Goal: Information Seeking & Learning: Find contact information

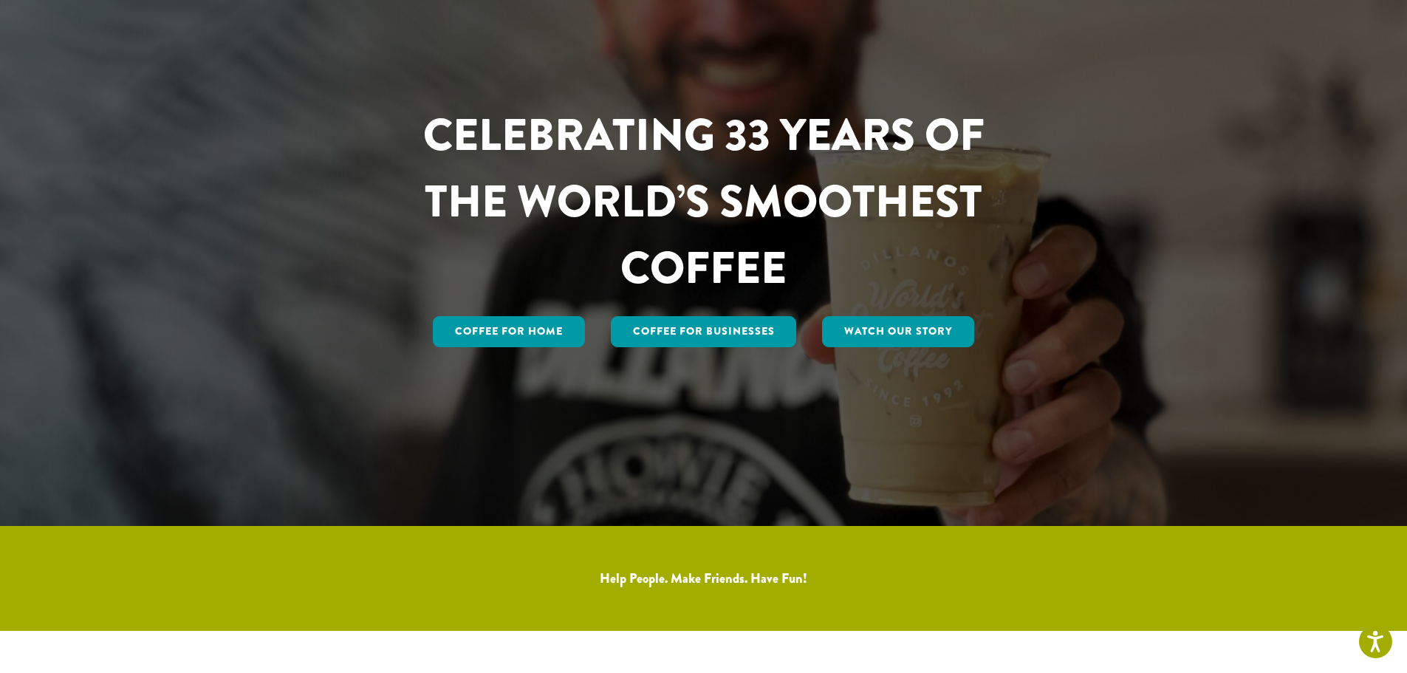
scroll to position [148, 0]
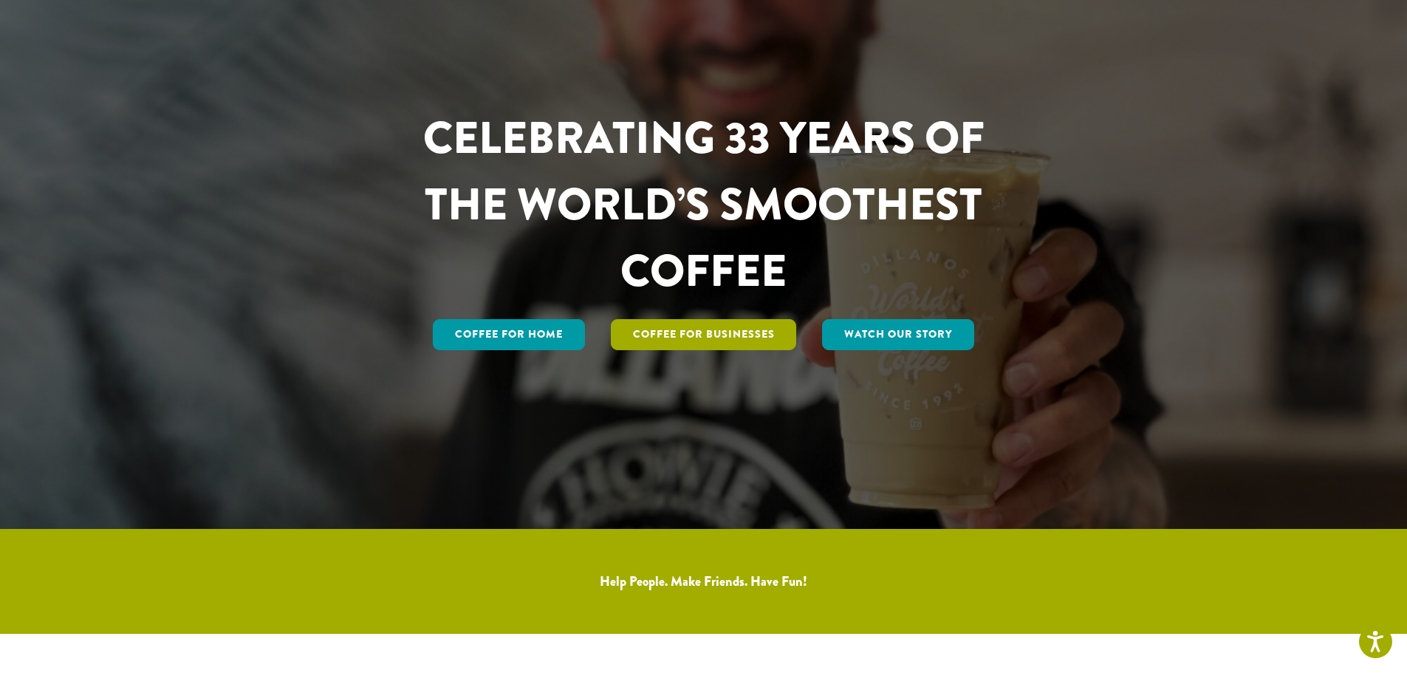
click at [702, 338] on link "Coffee For Businesses" at bounding box center [704, 334] width 186 height 31
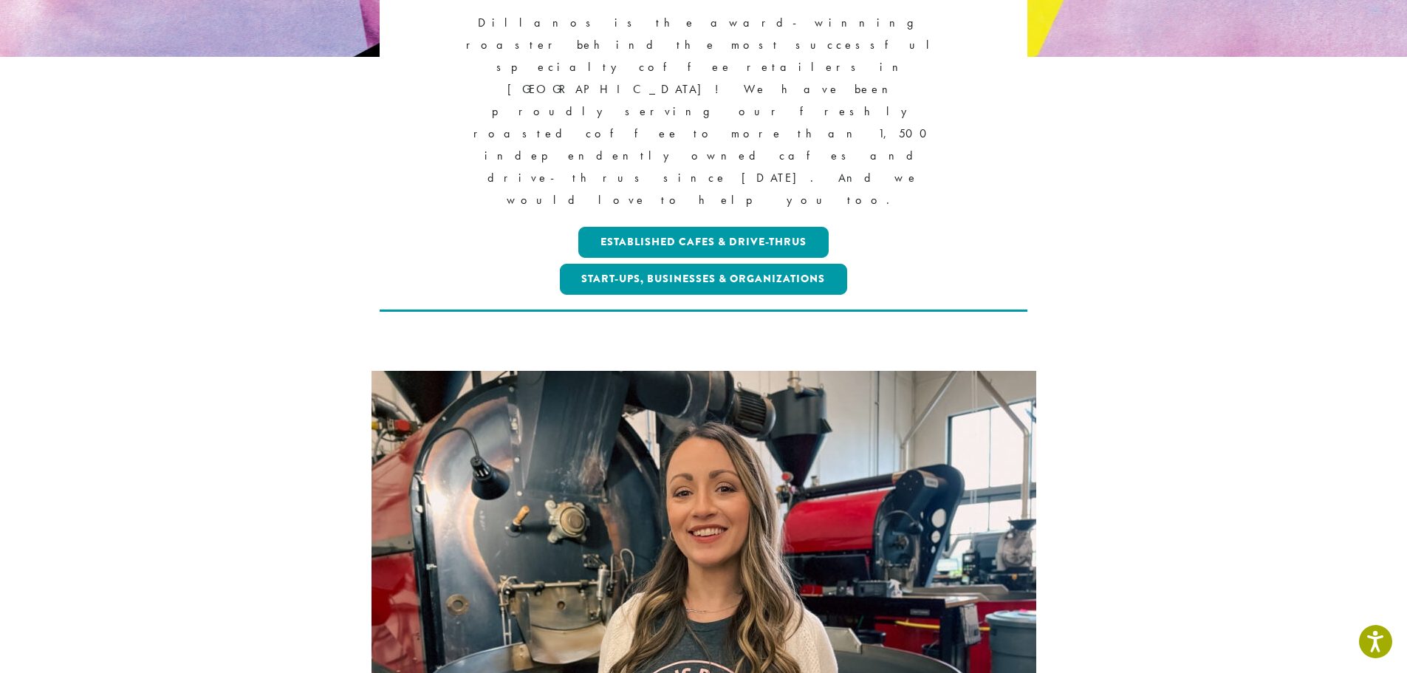
scroll to position [74, 0]
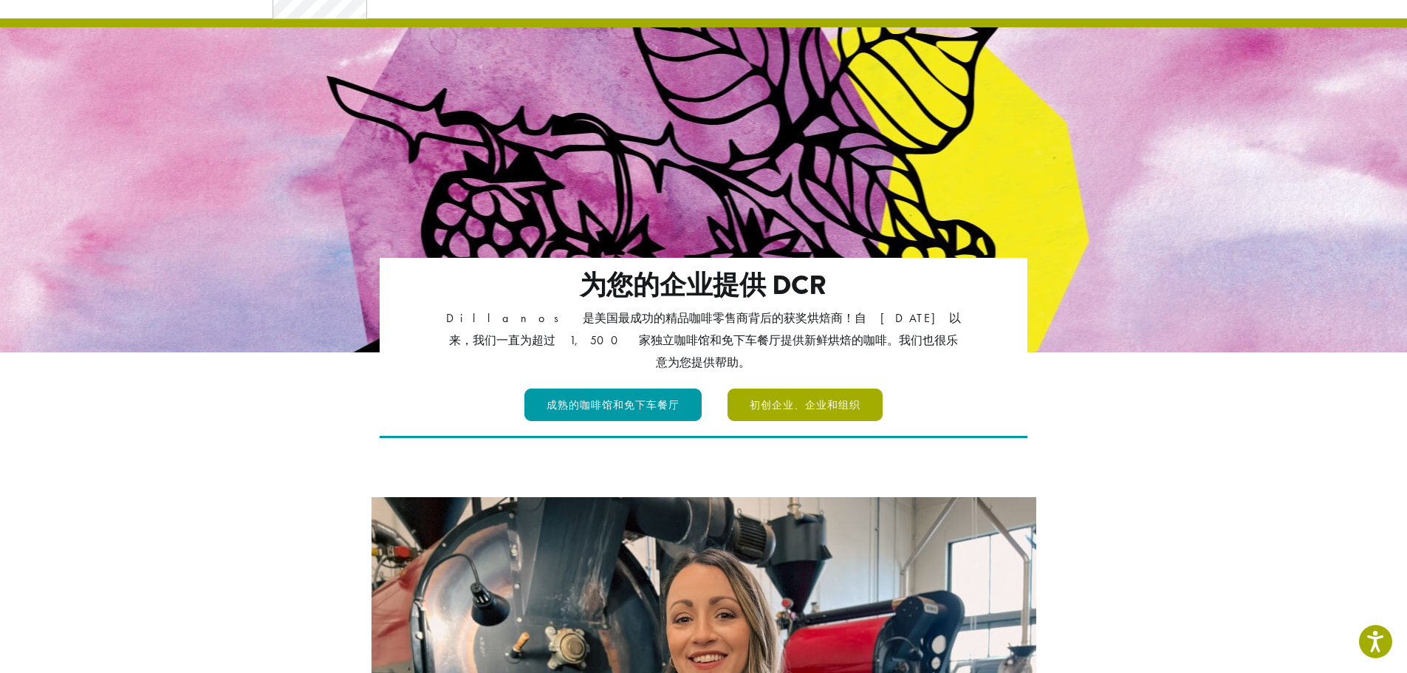
click at [797, 397] on font "初创企业、企业和组织" at bounding box center [805, 405] width 111 height 16
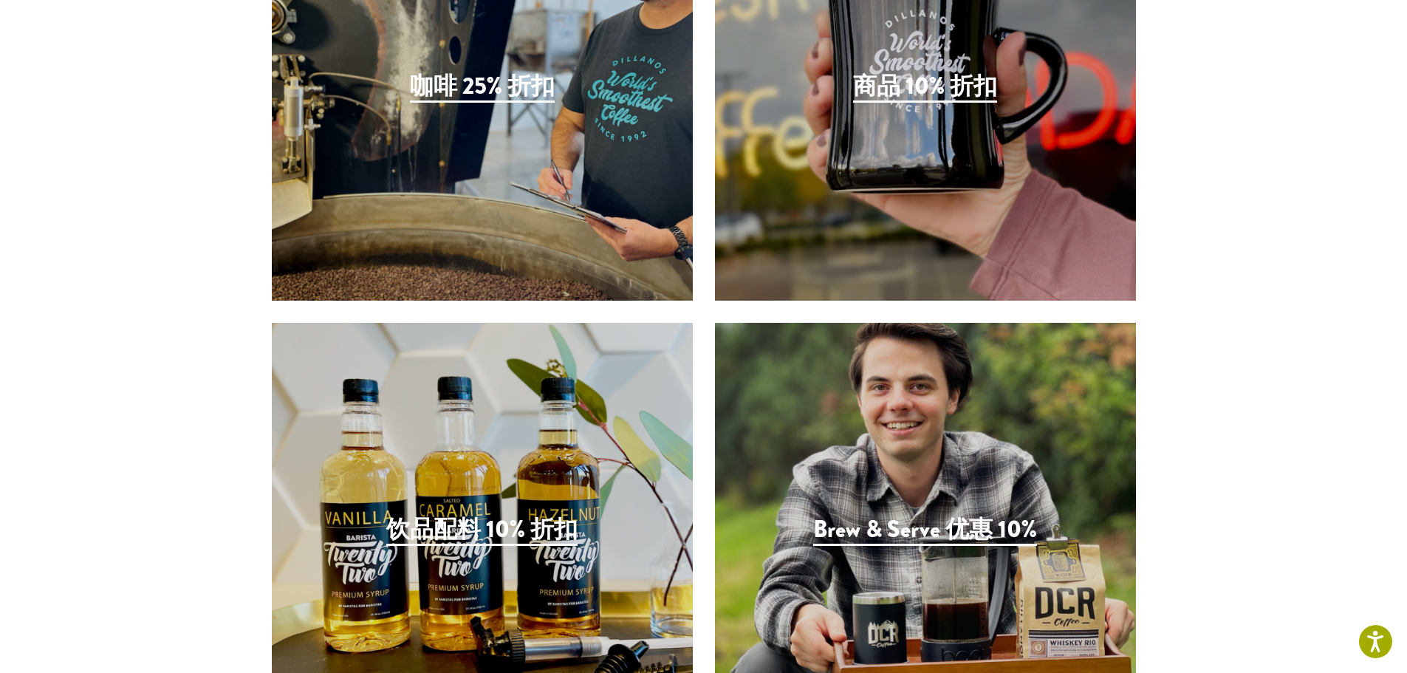
scroll to position [2834, 0]
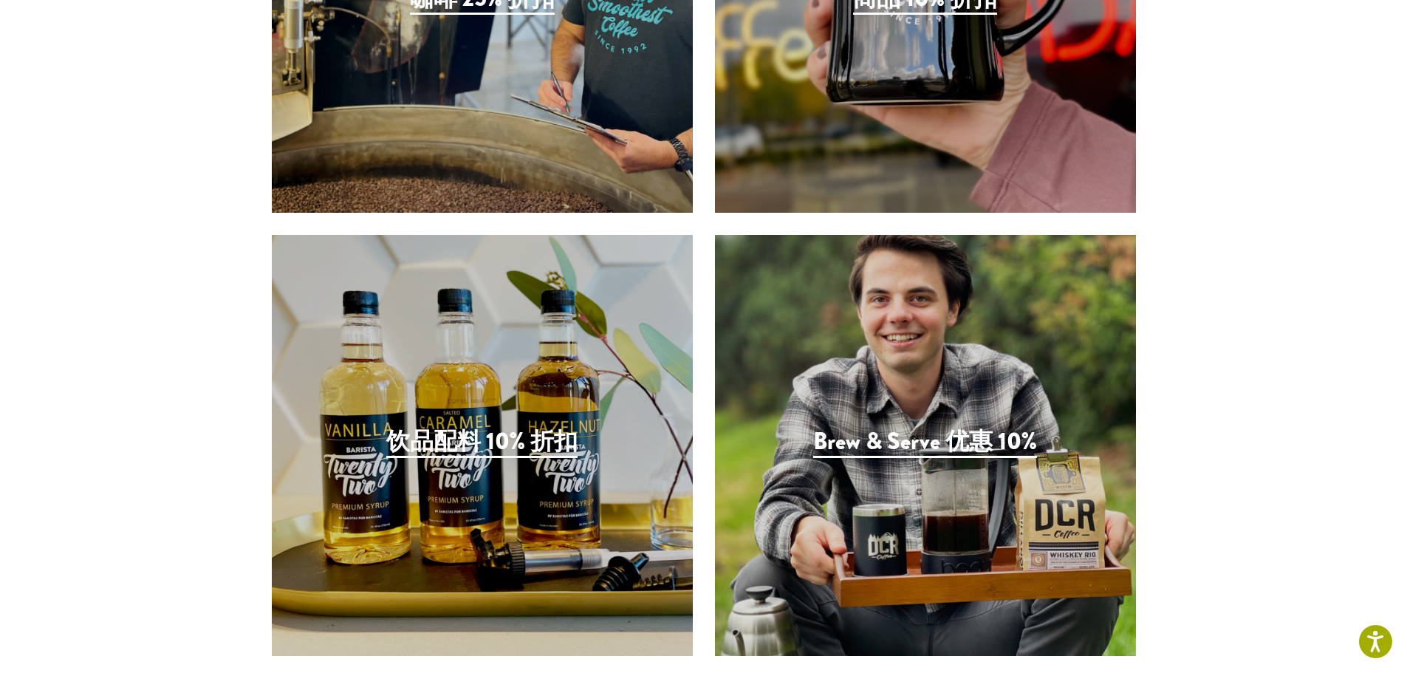
click at [518, 446] on font "饮品配料 10% 折扣" at bounding box center [481, 441] width 191 height 35
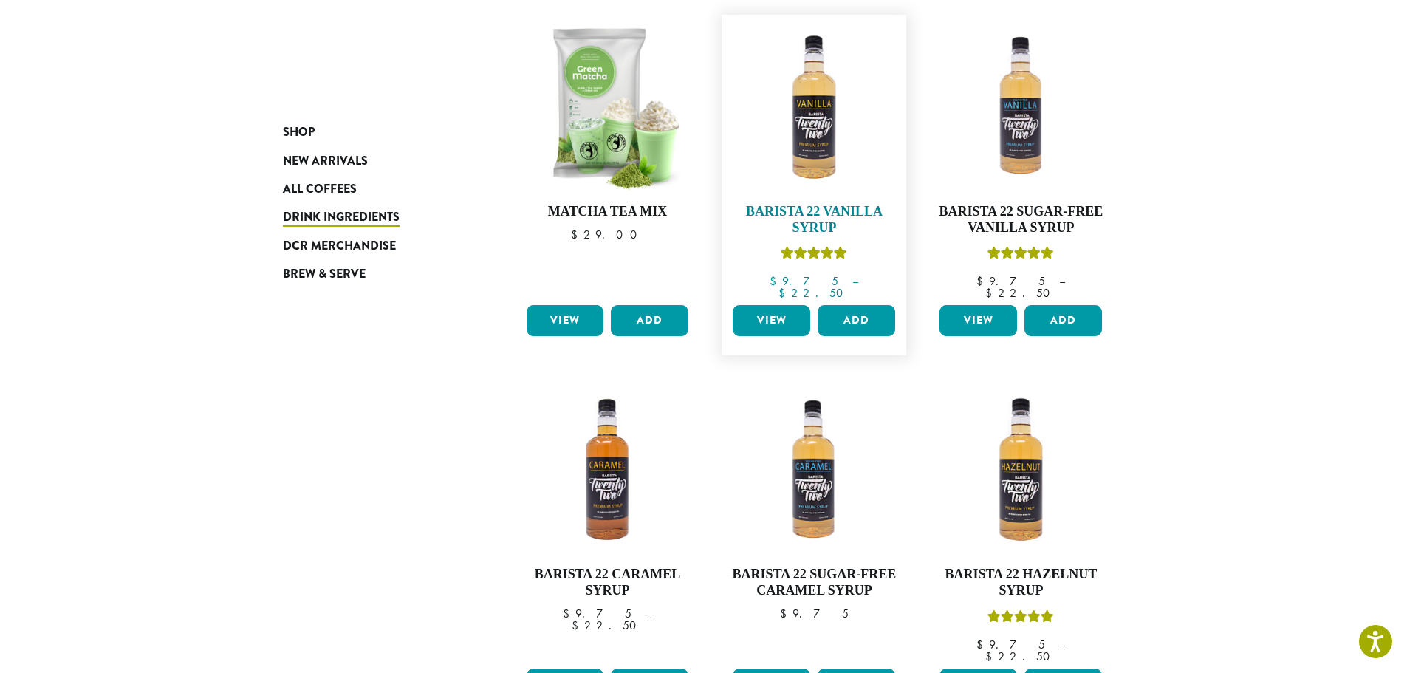
scroll to position [793, 0]
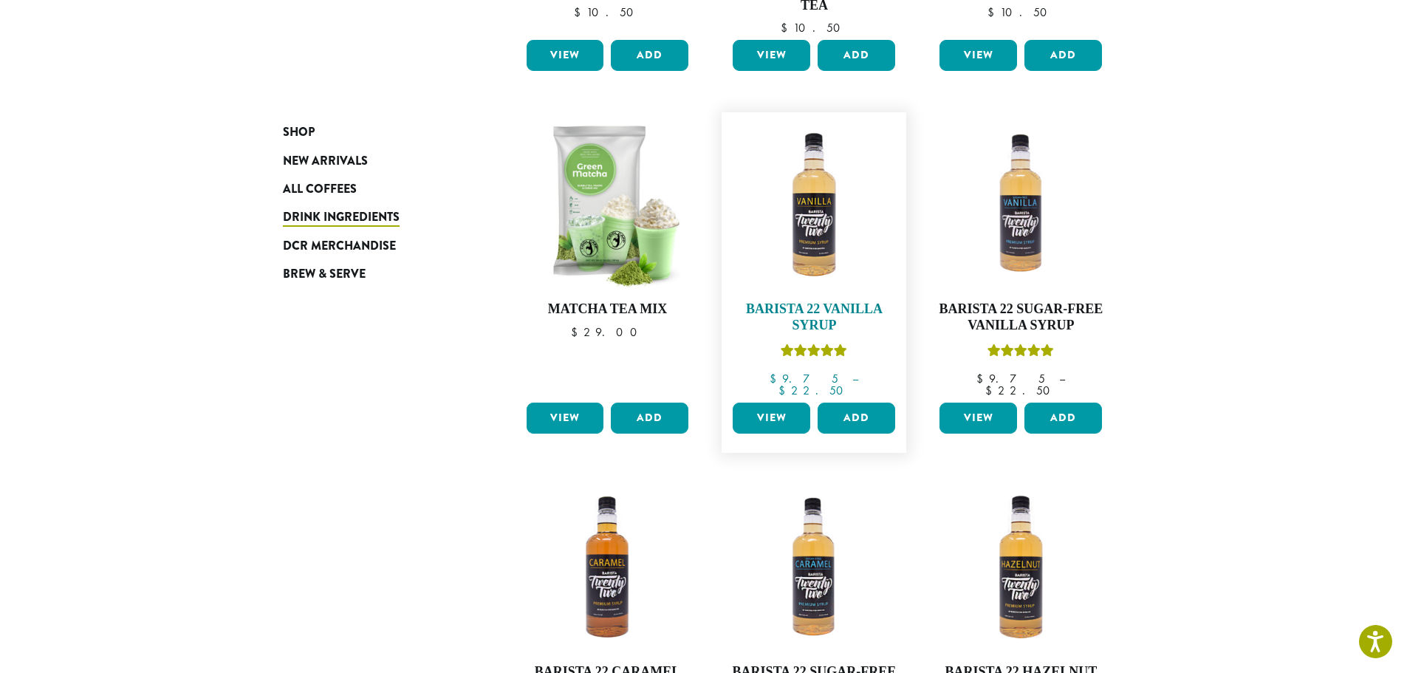
click at [807, 253] on img at bounding box center [814, 205] width 170 height 170
click at [831, 309] on h4 "Barista 22 Vanilla Syrup" at bounding box center [814, 317] width 170 height 32
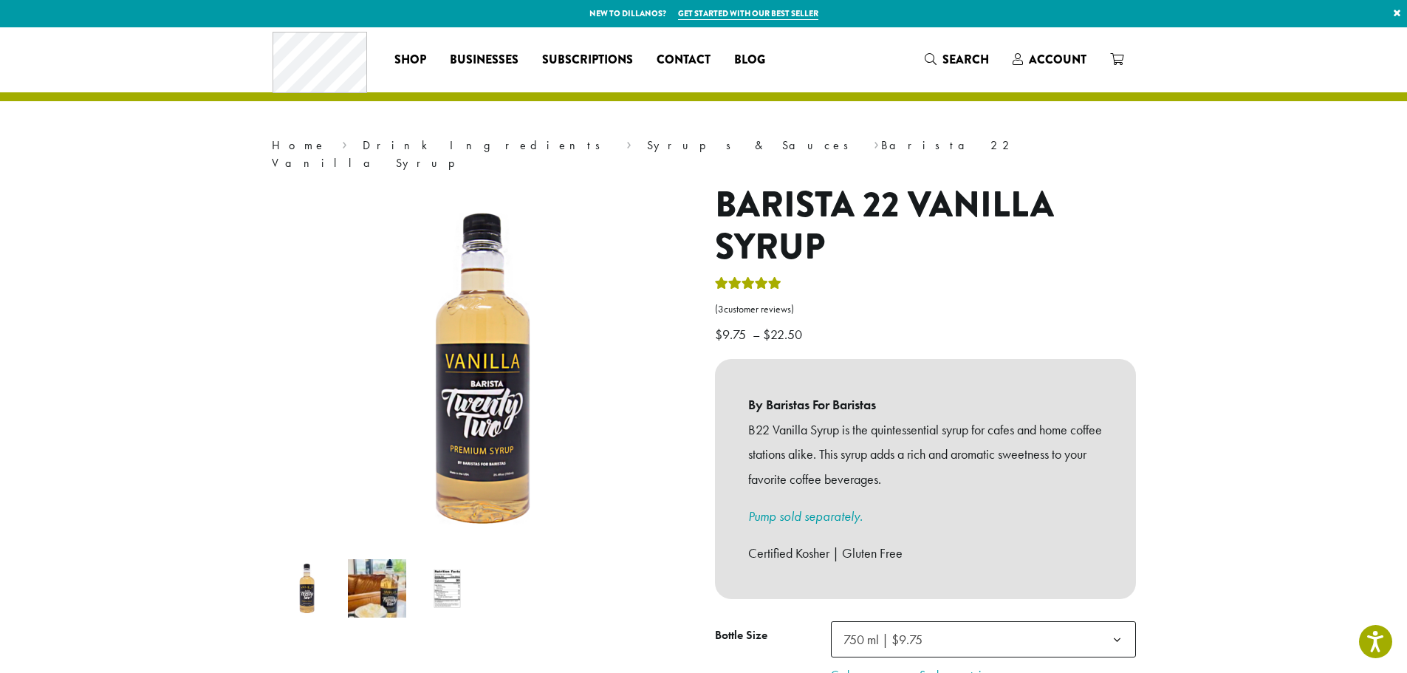
scroll to position [222, 0]
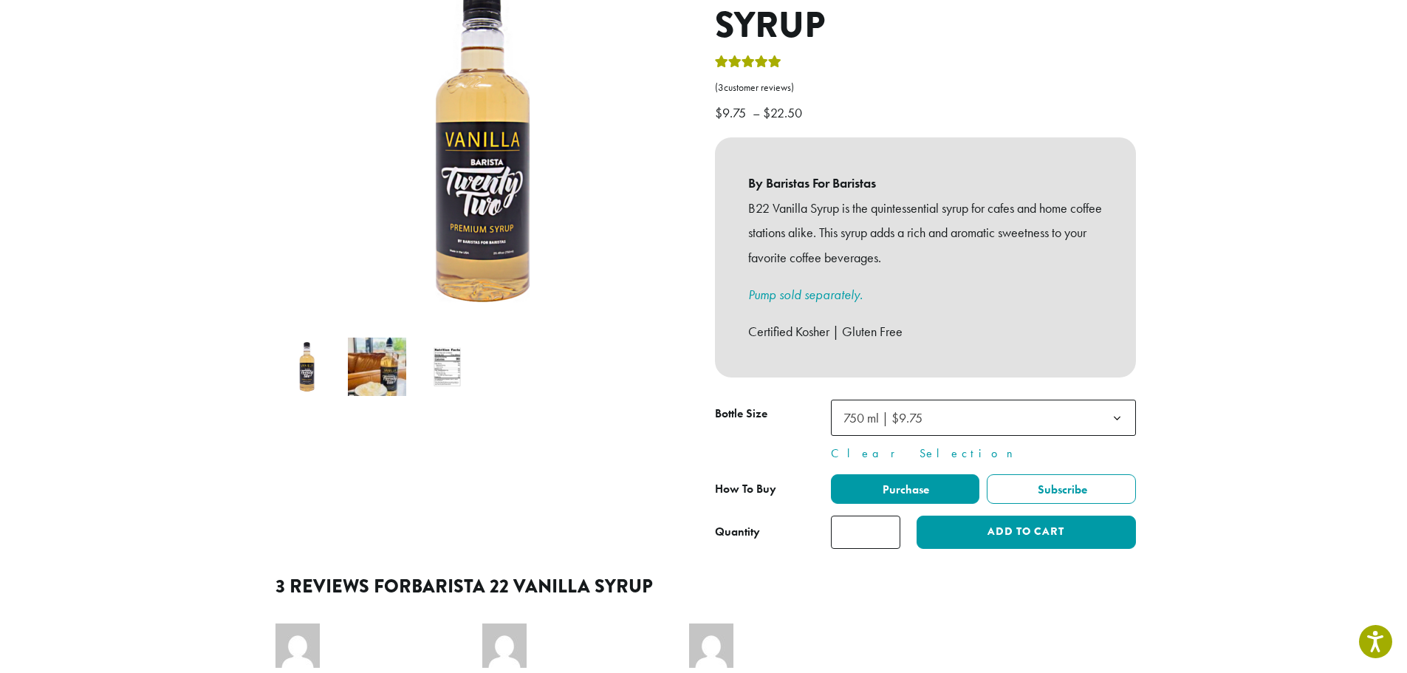
click at [370, 352] on img at bounding box center [377, 366] width 58 height 58
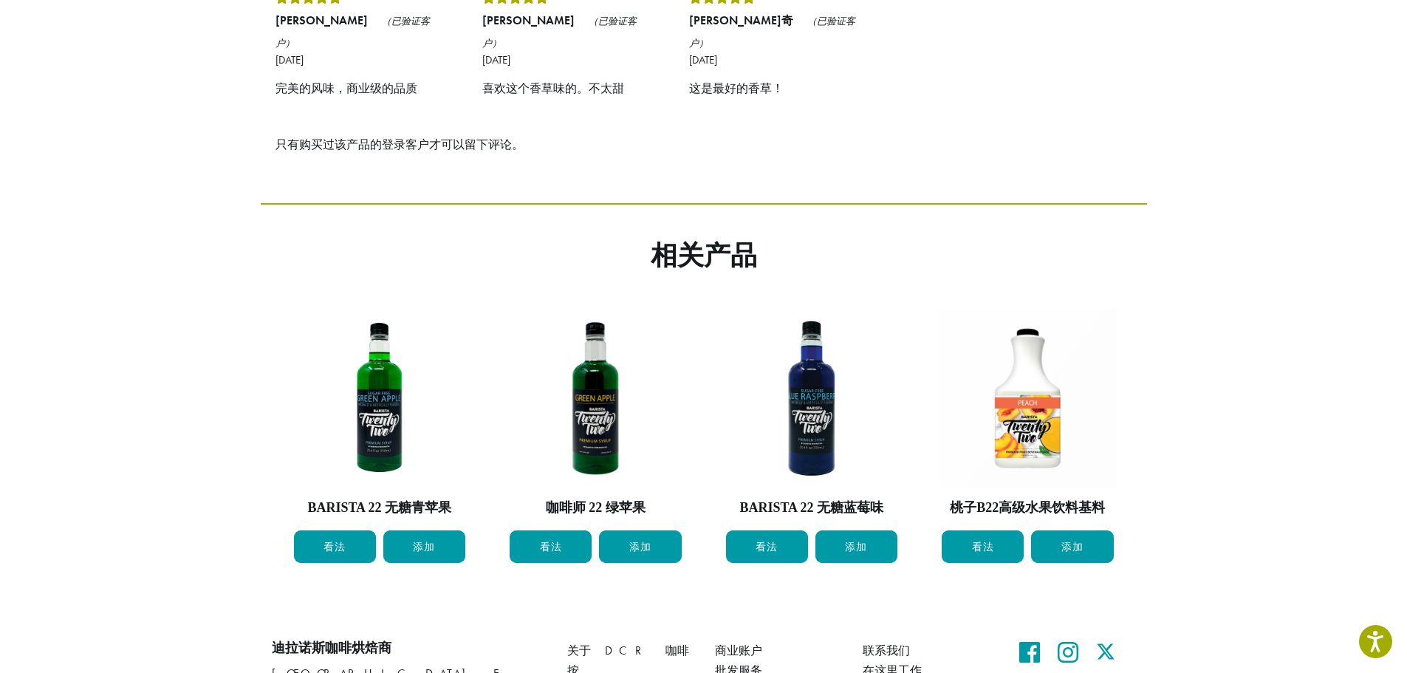
scroll to position [1034, 0]
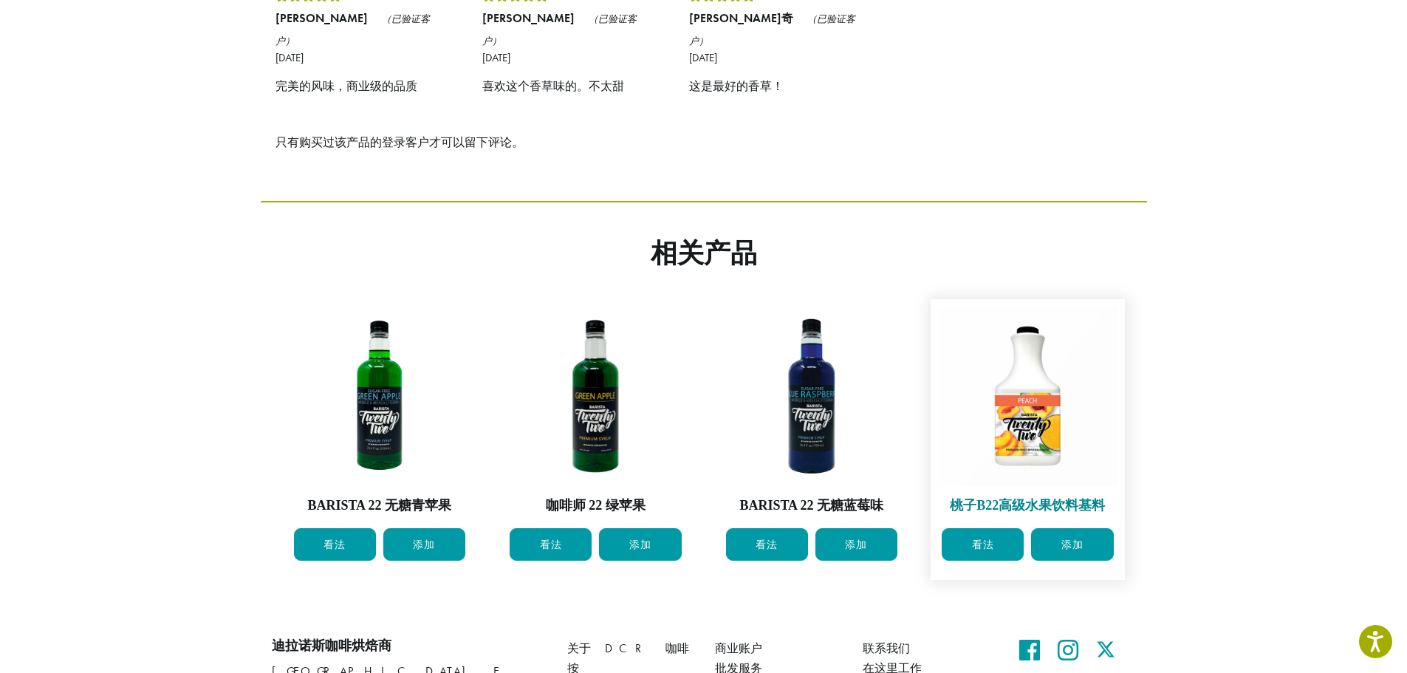
click at [1044, 362] on img at bounding box center [1027, 395] width 179 height 179
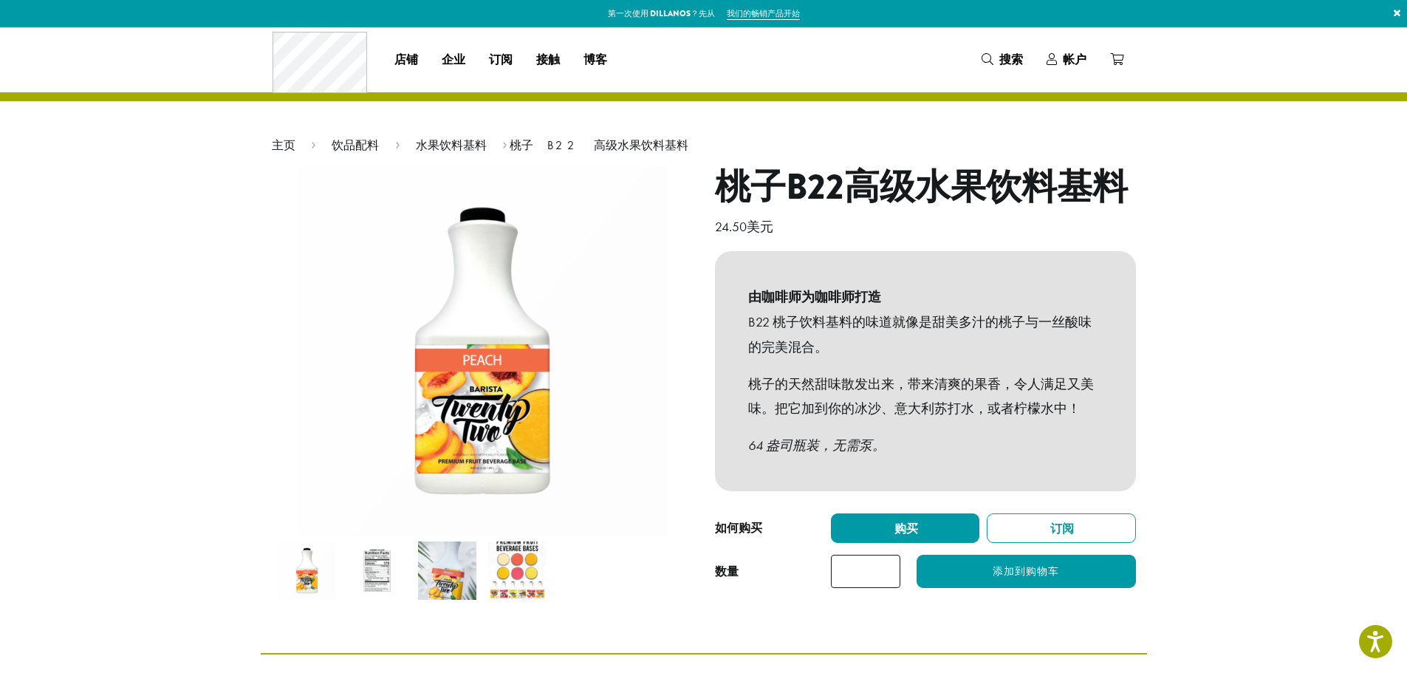
click at [511, 555] on img at bounding box center [517, 570] width 58 height 58
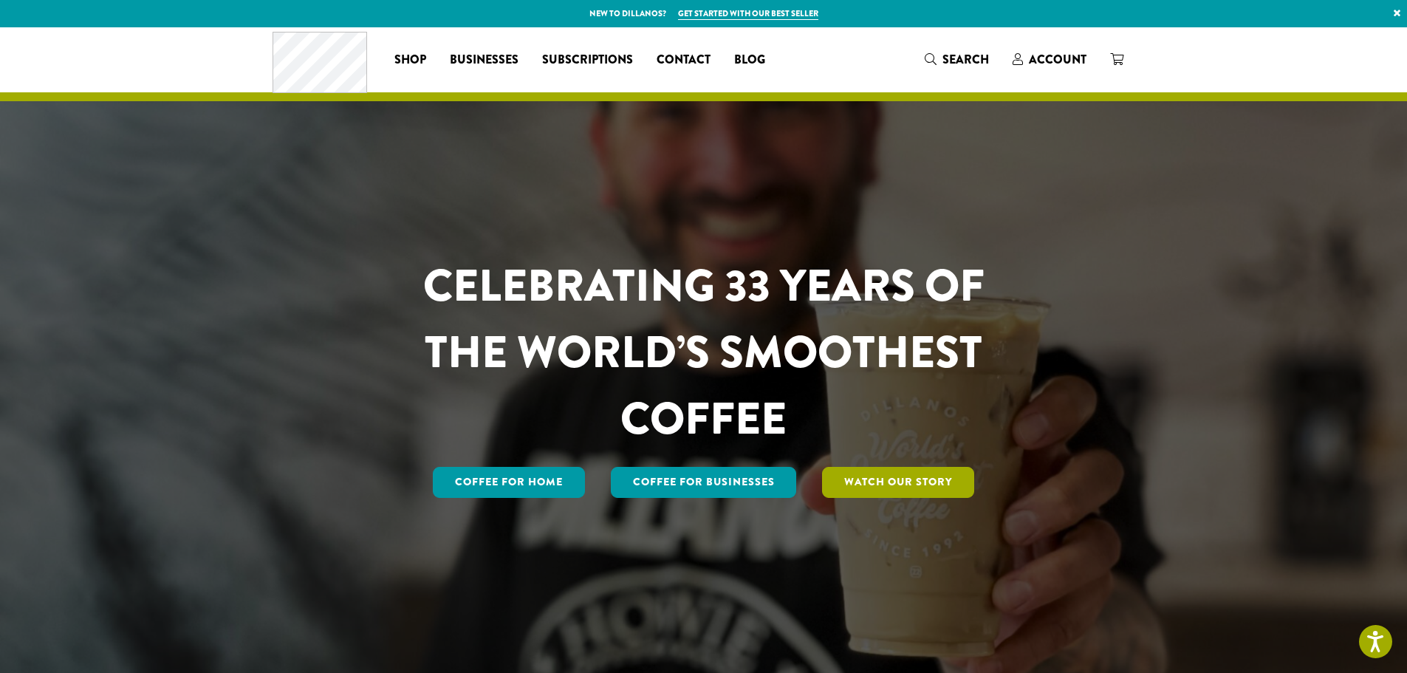
click at [887, 486] on link "Watch Our Story" at bounding box center [898, 482] width 152 height 31
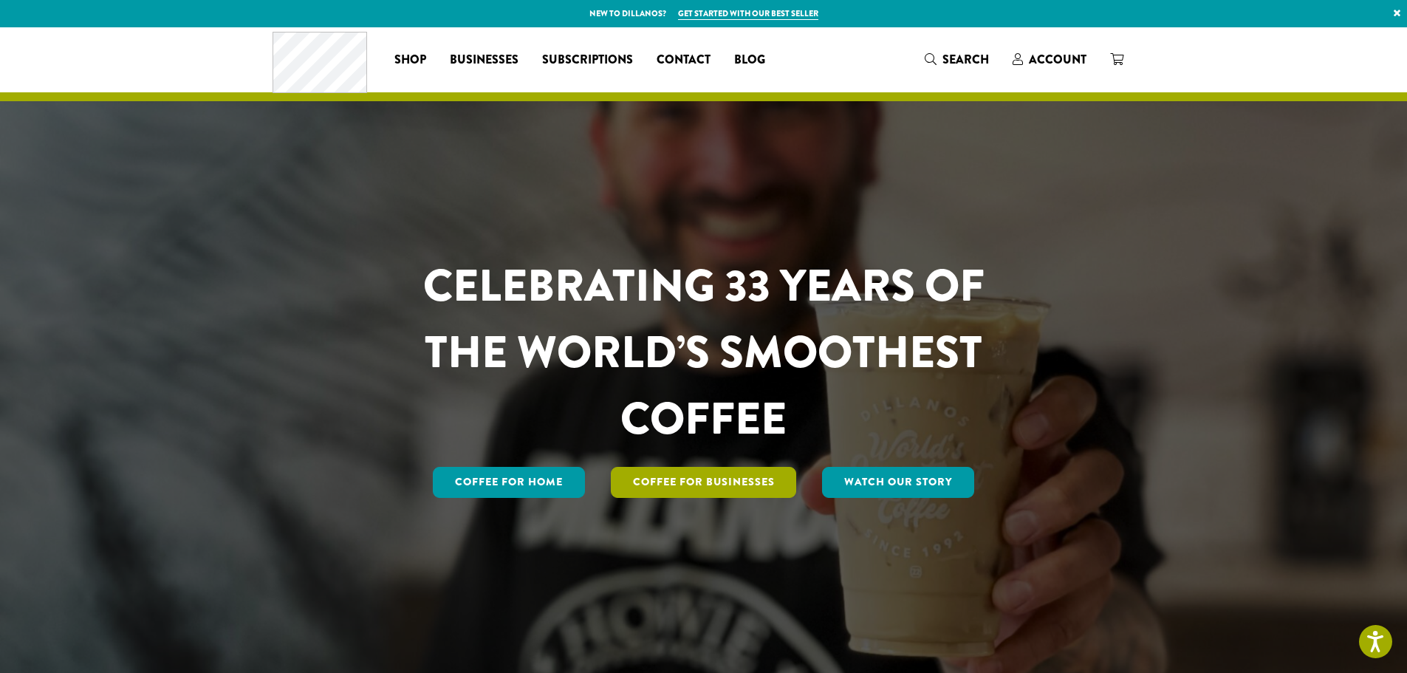
click at [704, 493] on link "Coffee For Businesses" at bounding box center [704, 482] width 186 height 31
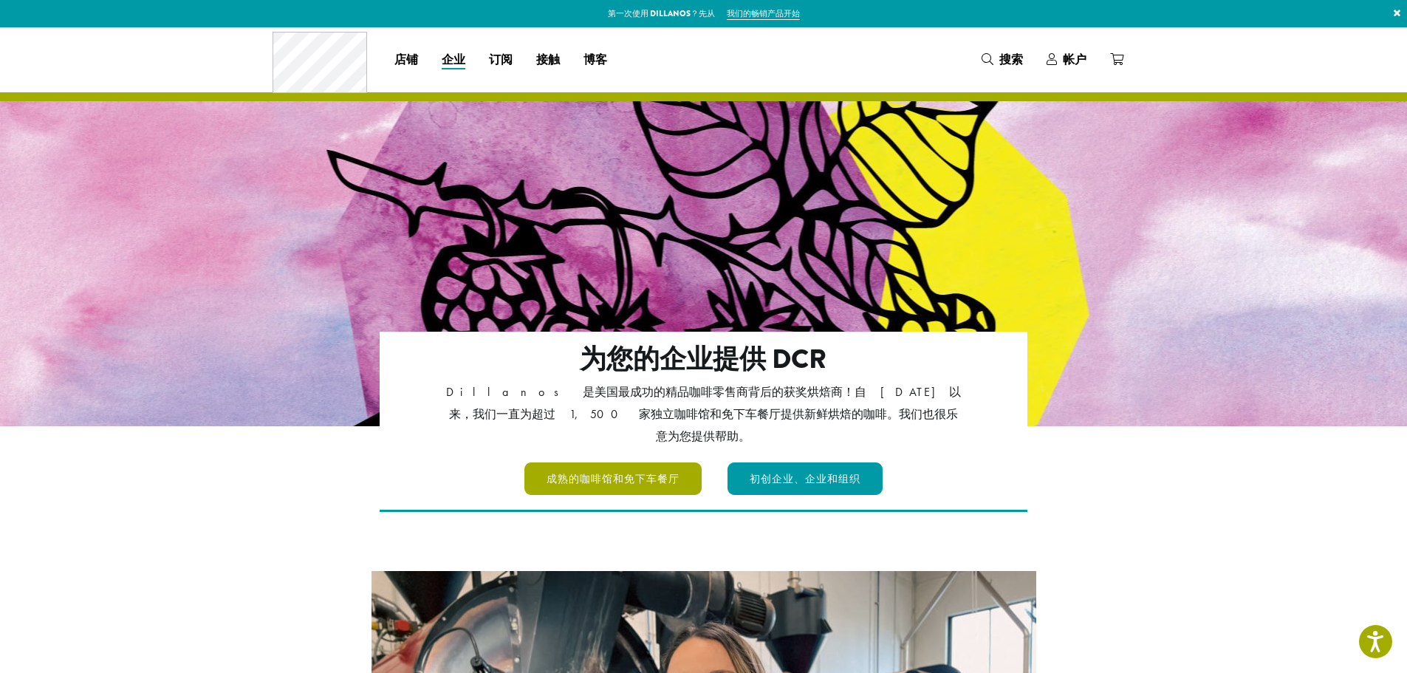
click at [633, 471] on font "成熟的咖啡馆和免下车餐厅" at bounding box center [612, 479] width 133 height 16
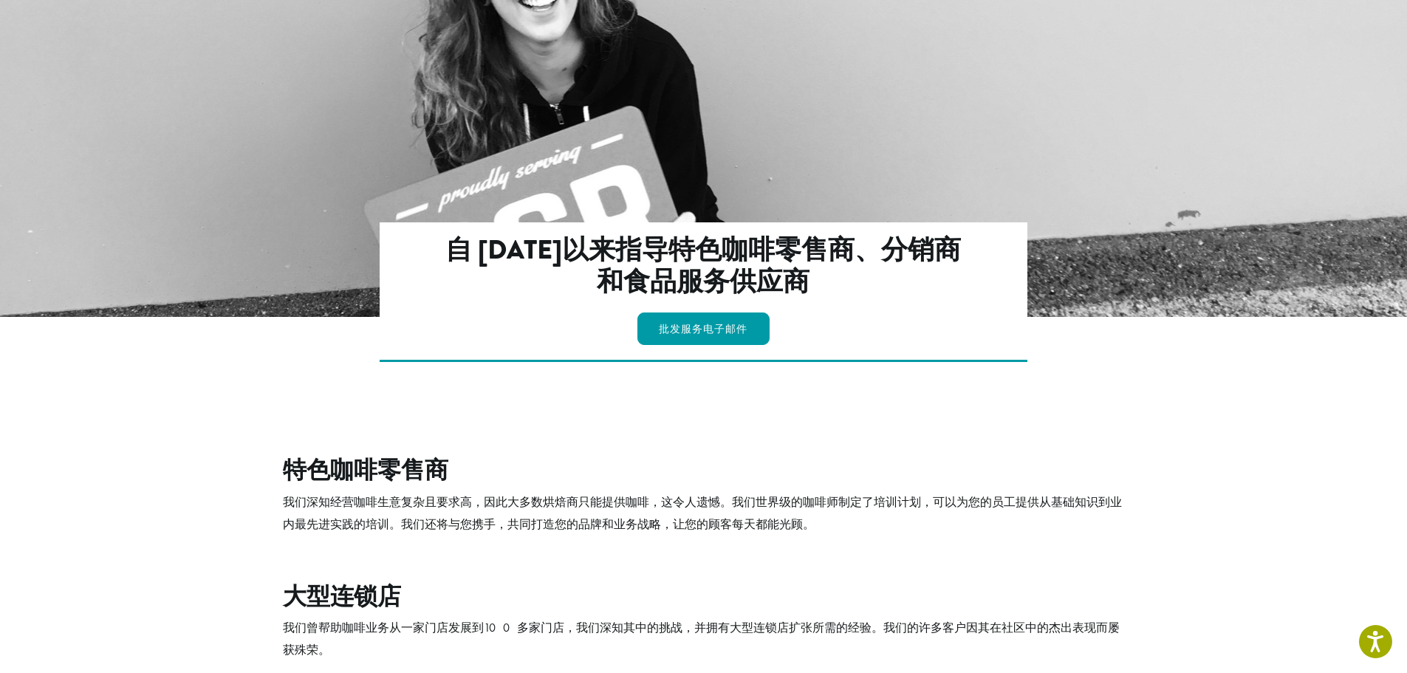
scroll to position [665, 0]
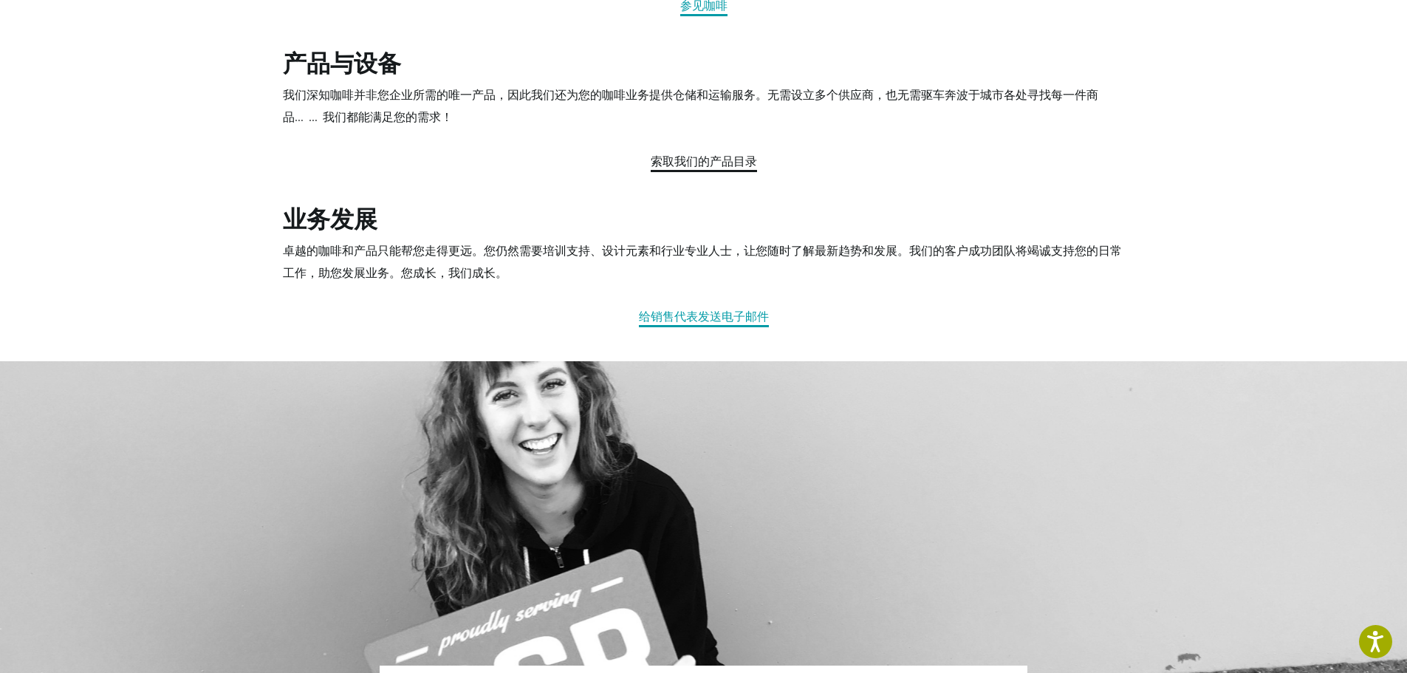
click at [724, 159] on font "索取我们的产品目录" at bounding box center [704, 161] width 106 height 17
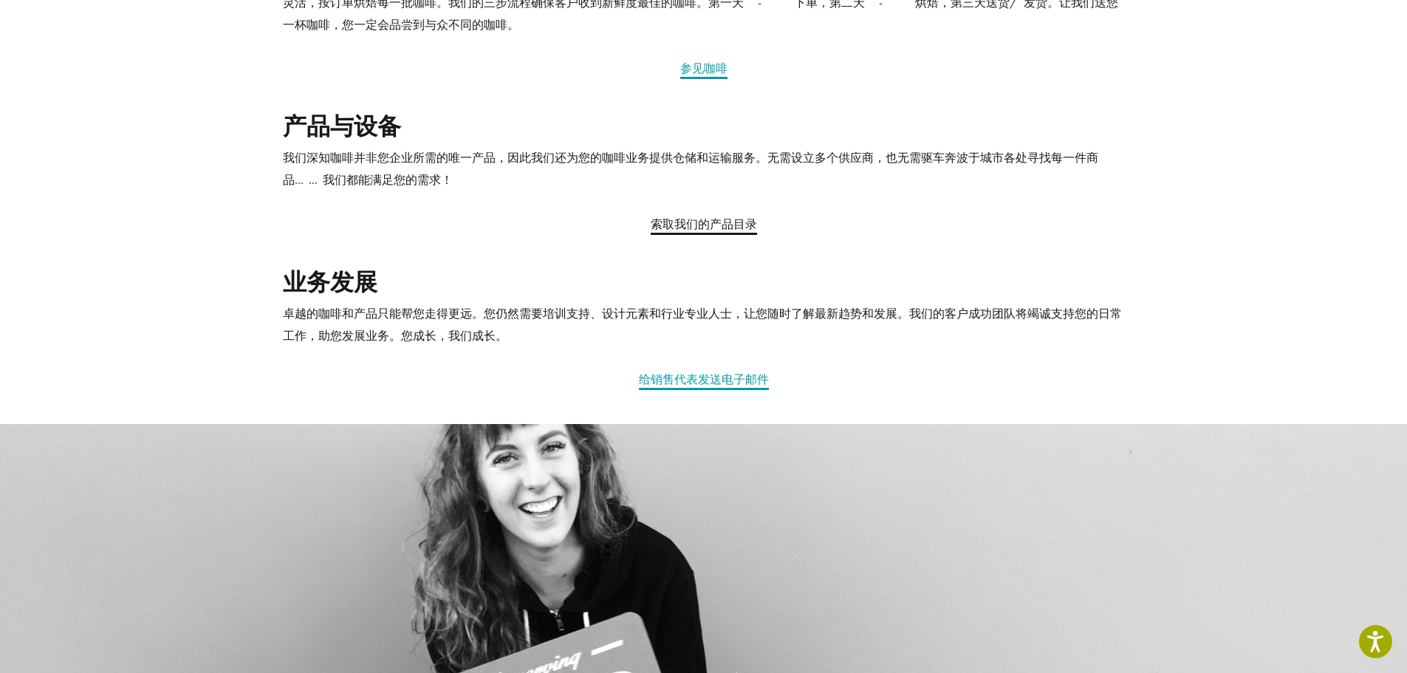
scroll to position [517, 0]
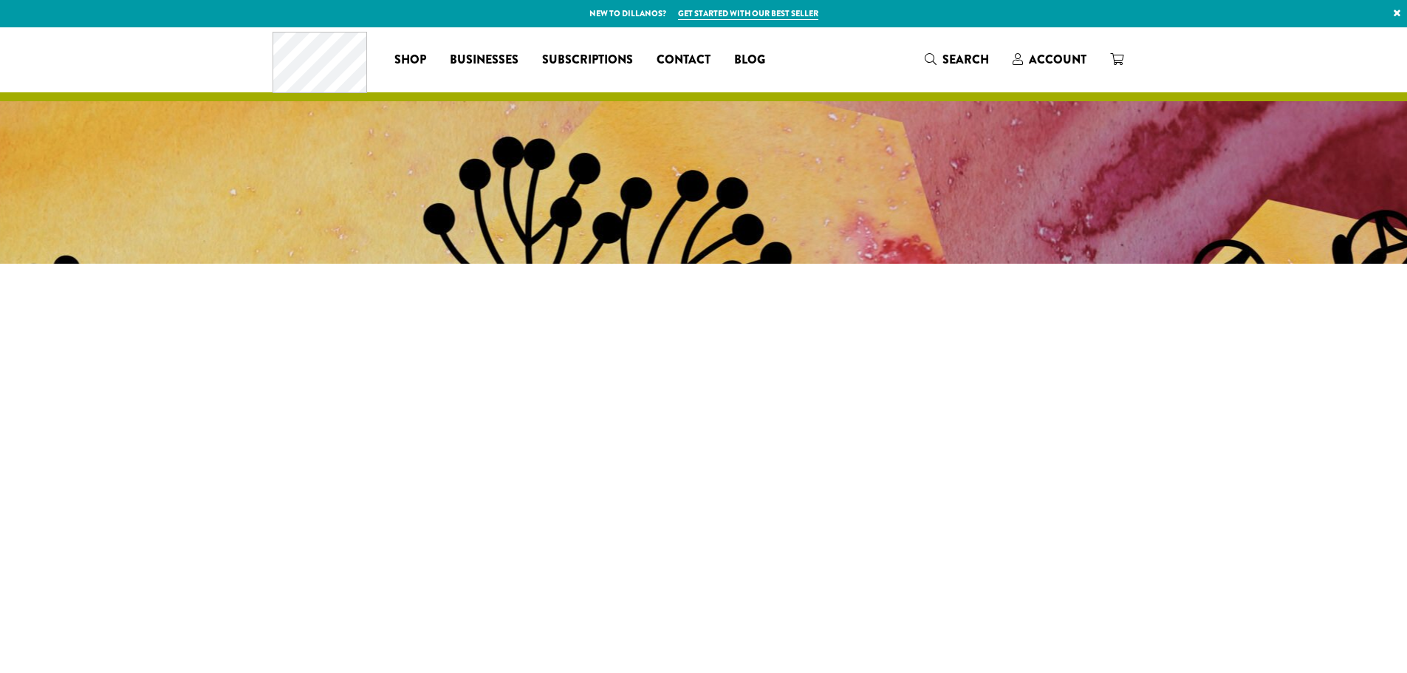
drag, startPoint x: 0, startPoint y: 0, endPoint x: 1210, endPoint y: 72, distance: 1211.8
click at [1210, 72] on header "Coffee All Coffees Best Sellers Blends Single Origins Dillanos Limited Organic …" at bounding box center [703, 64] width 1407 height 74
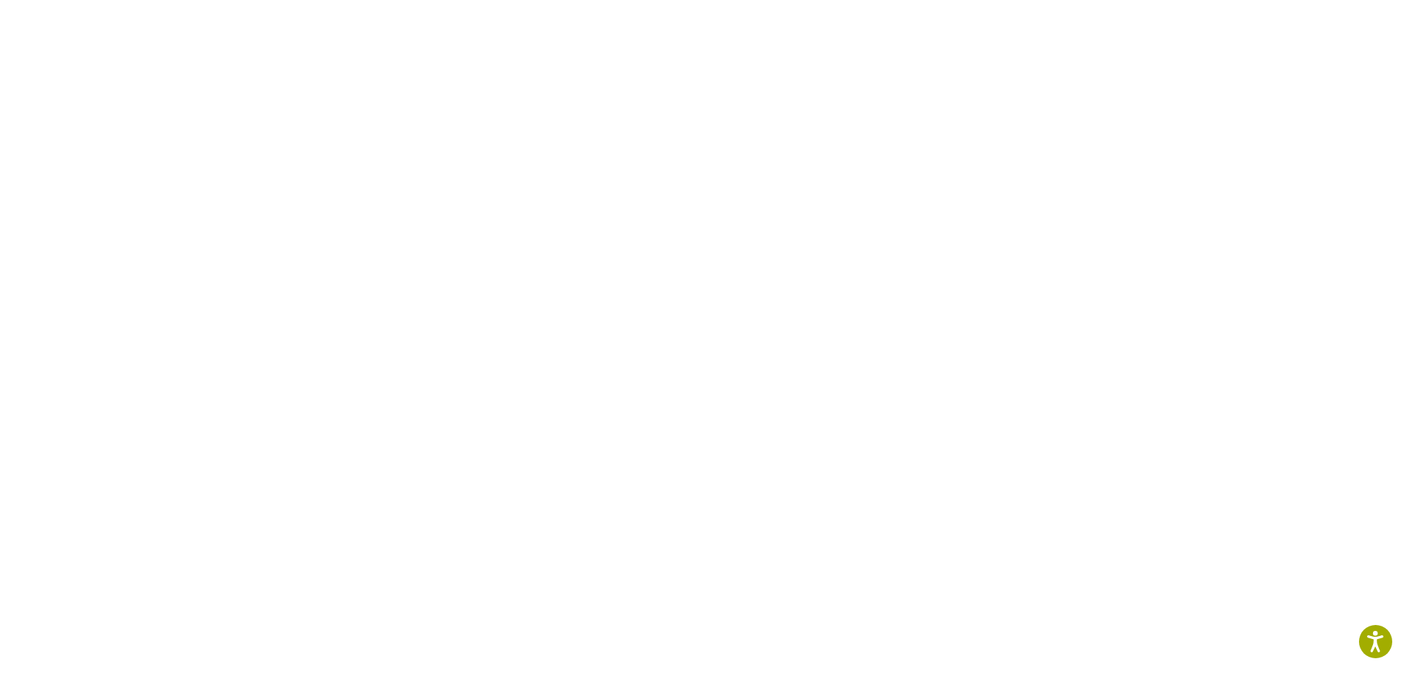
scroll to position [517, 0]
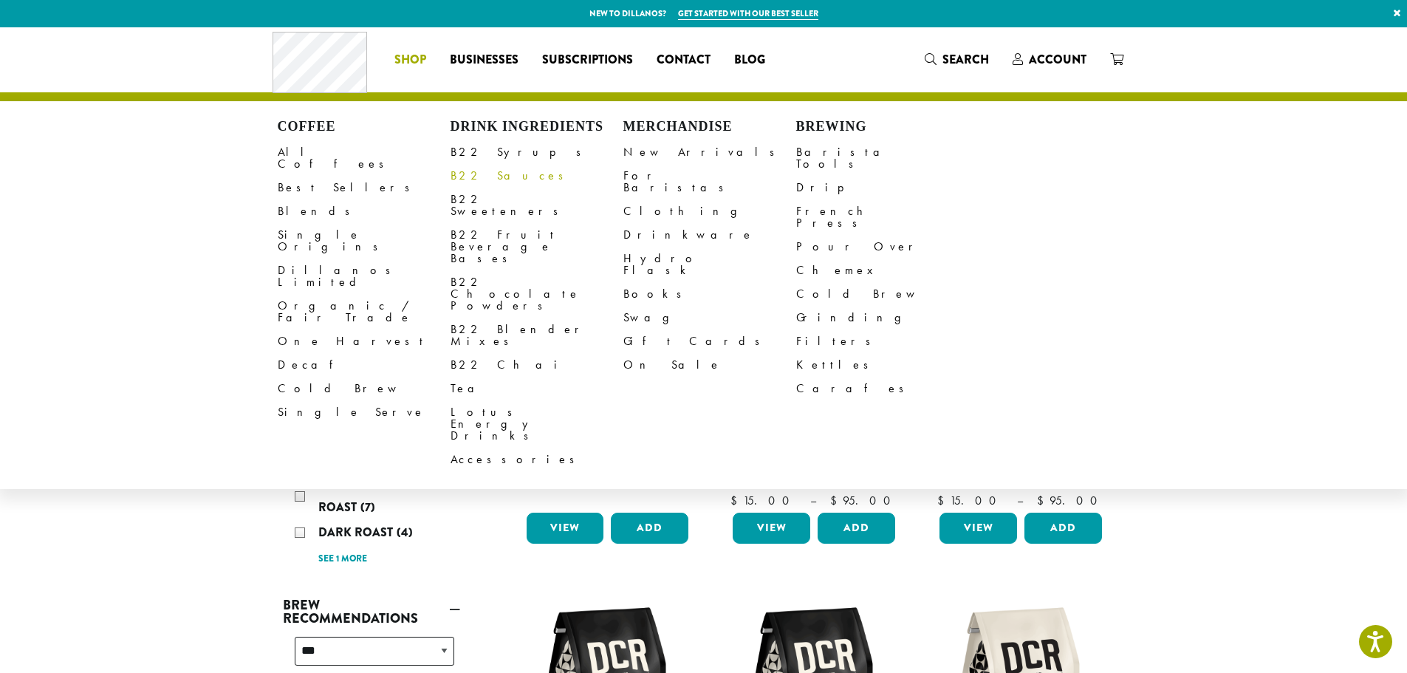
click at [472, 176] on link "B22 Sauces" at bounding box center [536, 176] width 173 height 24
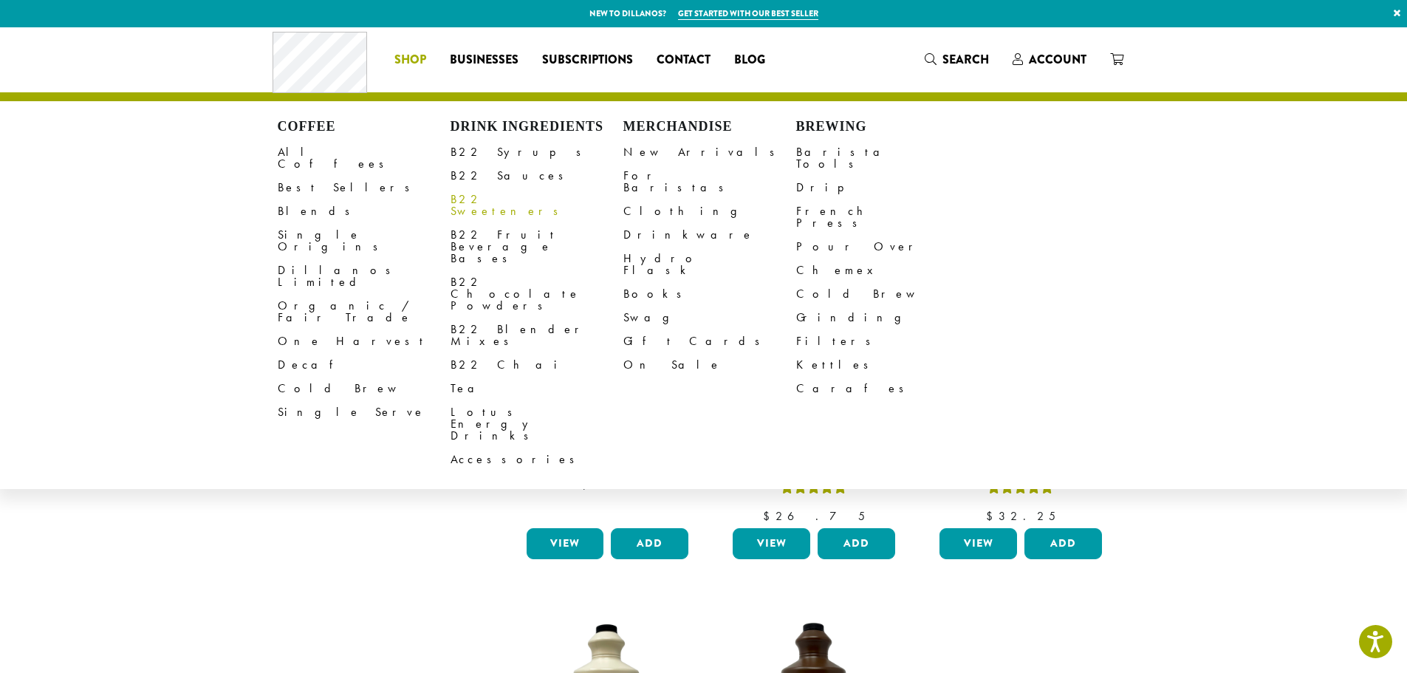
click at [498, 196] on link "B22 Sweeteners" at bounding box center [536, 205] width 173 height 35
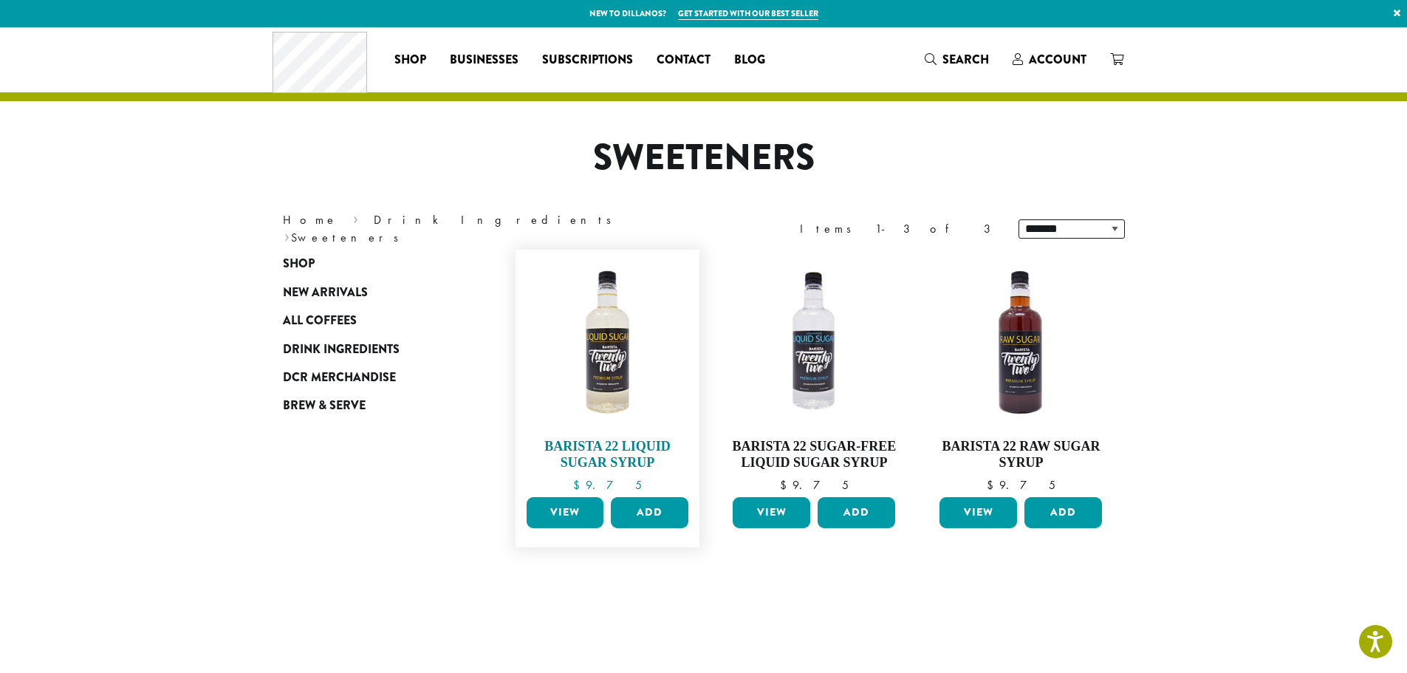
click at [606, 360] on img at bounding box center [607, 342] width 170 height 170
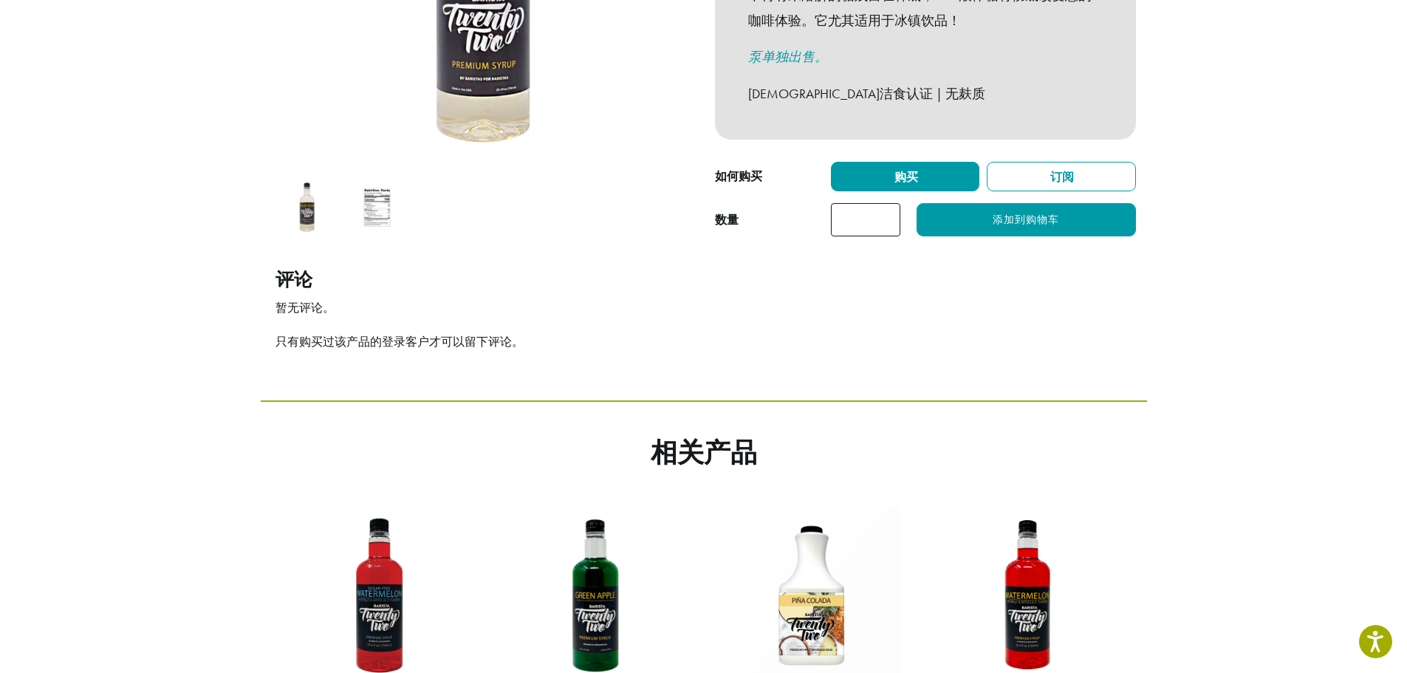
scroll to position [733, 0]
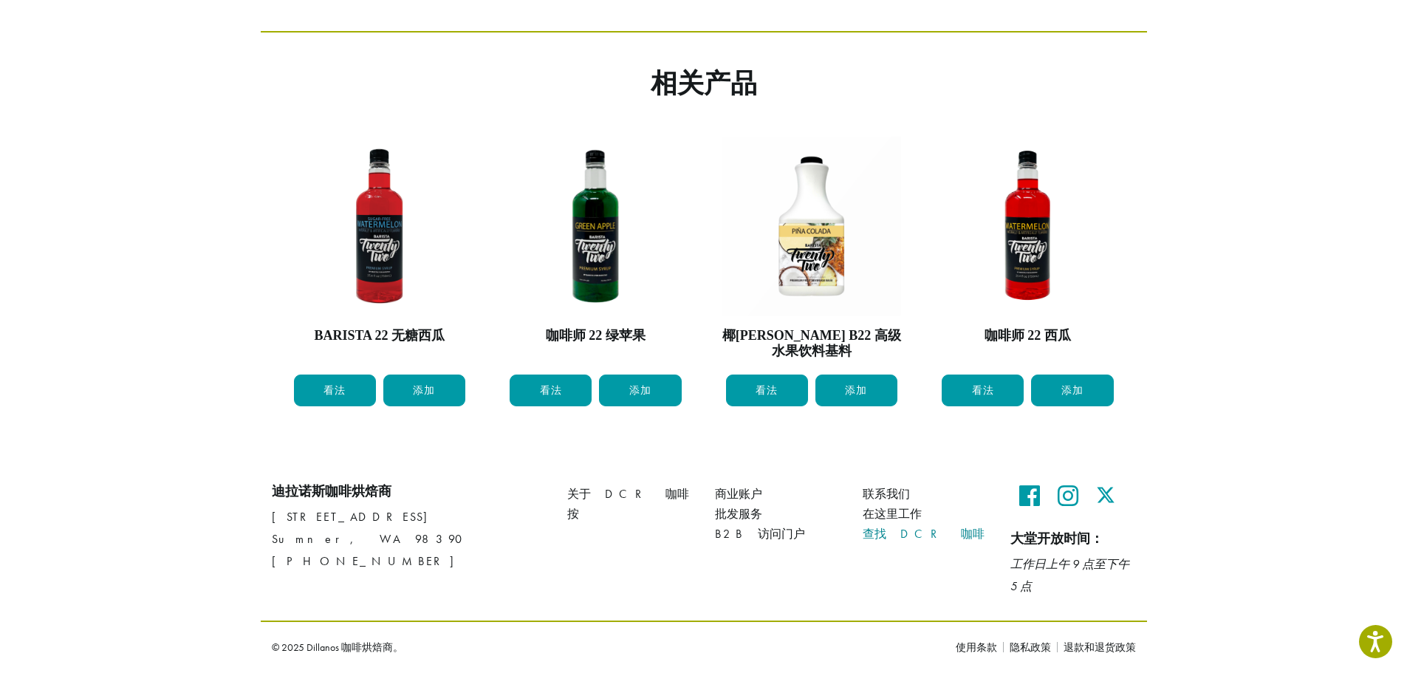
click at [892, 536] on font "查找 DCR 咖啡" at bounding box center [924, 534] width 122 height 16
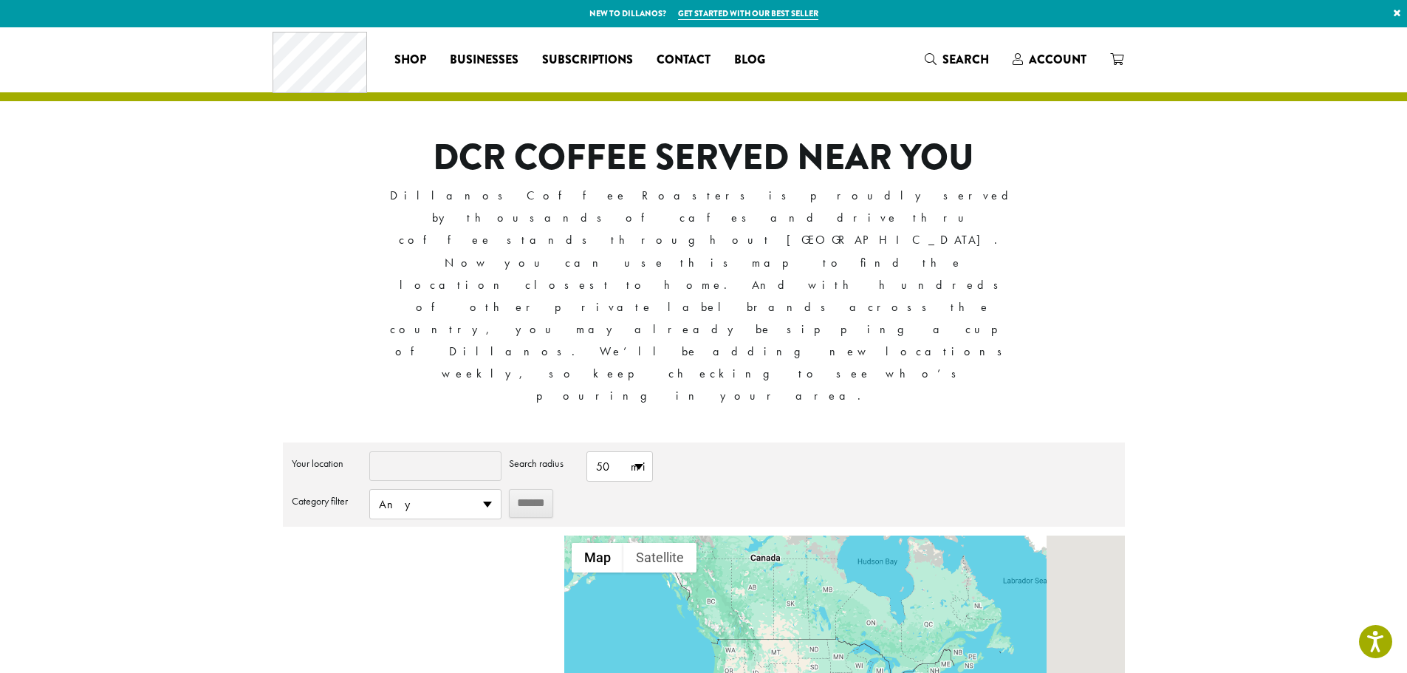
type input "*****"
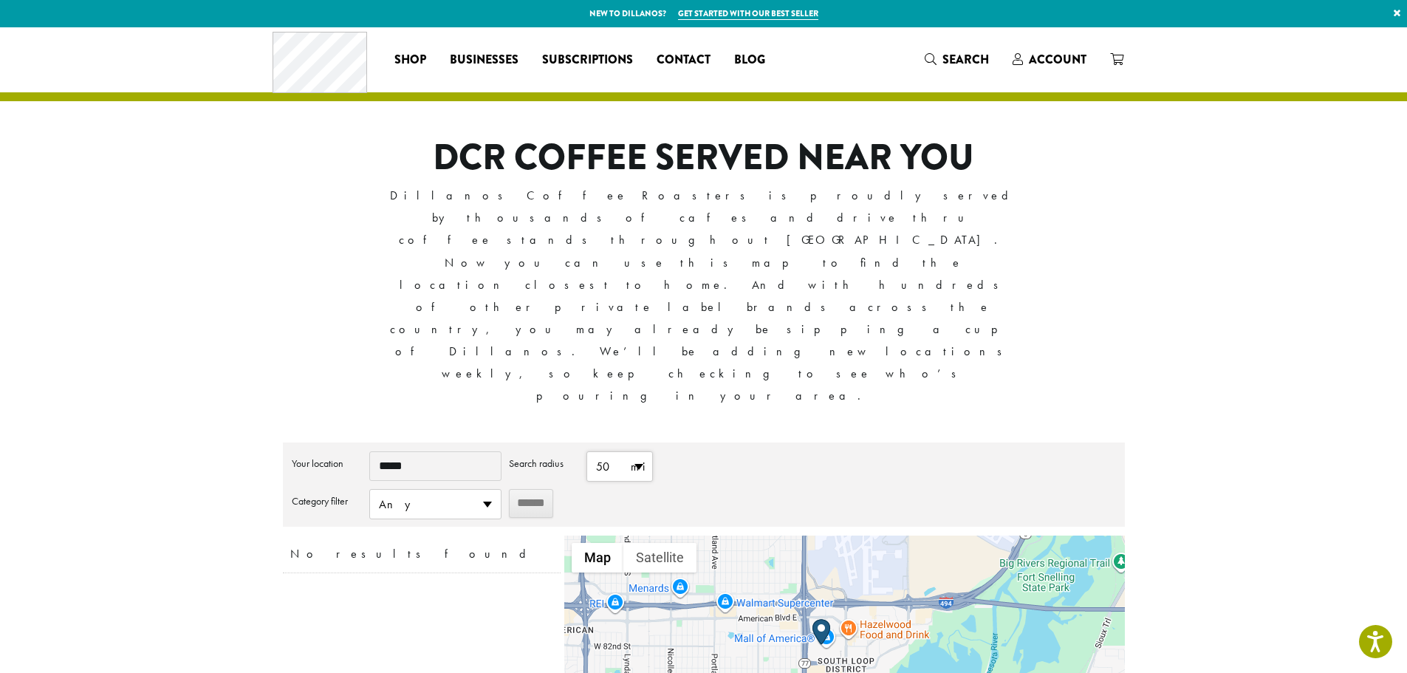
click at [620, 452] on span "50 mi" at bounding box center [619, 466] width 65 height 29
click at [621, 567] on li "100 mi" at bounding box center [619, 581] width 65 height 29
click at [530, 489] on input "******" at bounding box center [531, 503] width 44 height 29
click at [840, 645] on img "Start location" at bounding box center [838, 658] width 18 height 26
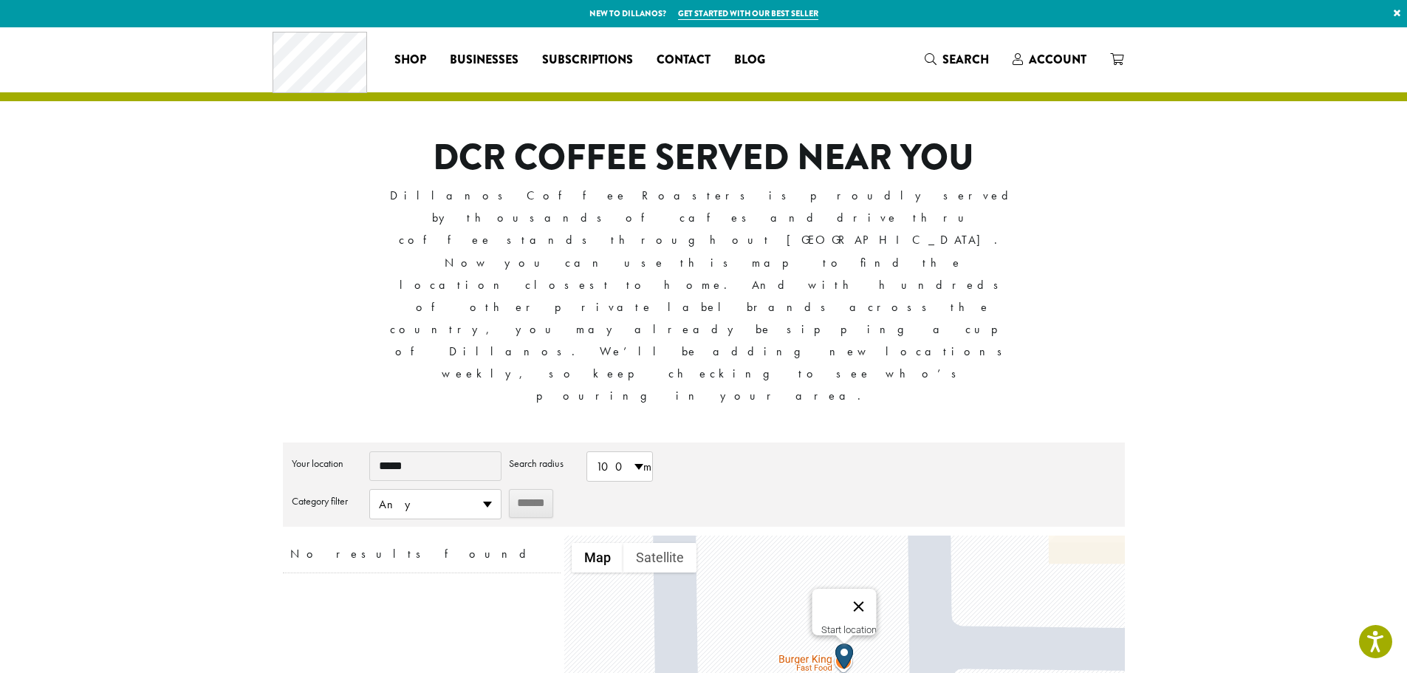
click at [865, 589] on button "Close" at bounding box center [858, 606] width 35 height 35
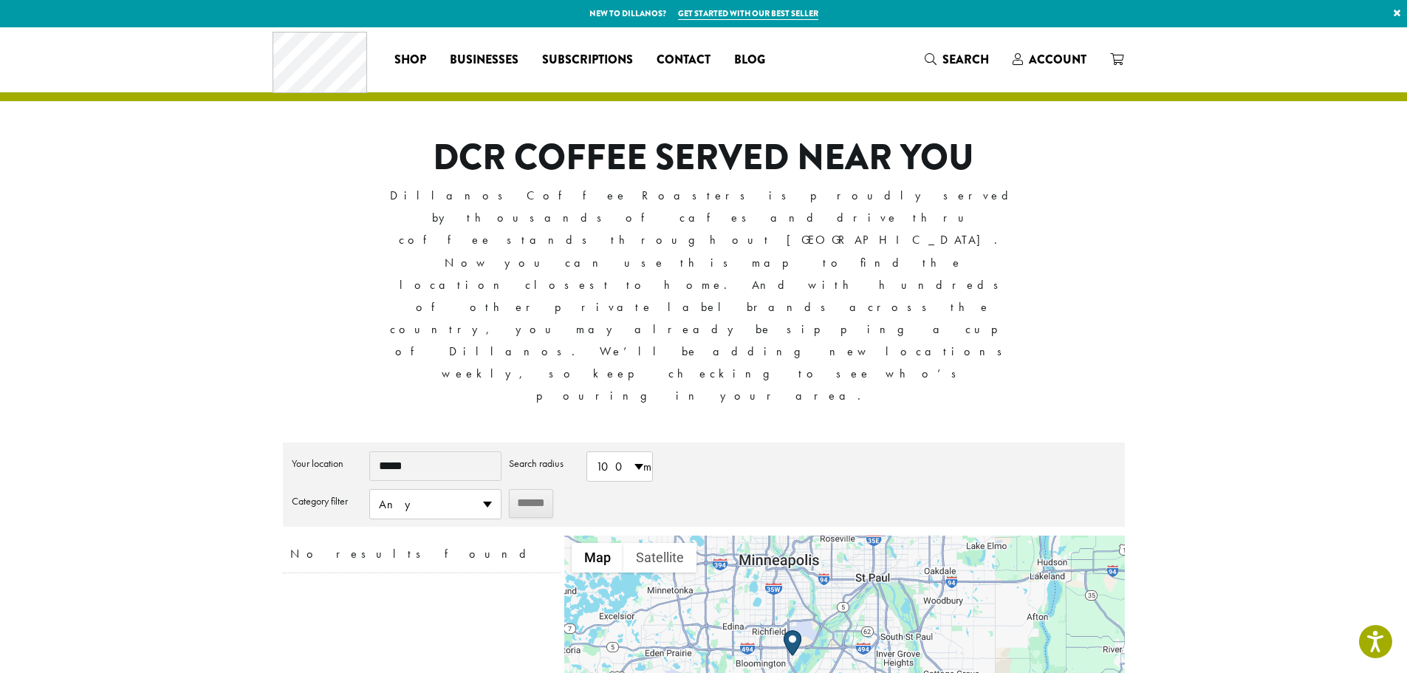
drag, startPoint x: 750, startPoint y: 459, endPoint x: 823, endPoint y: 504, distance: 86.1
click at [820, 535] on div at bounding box center [844, 664] width 560 height 258
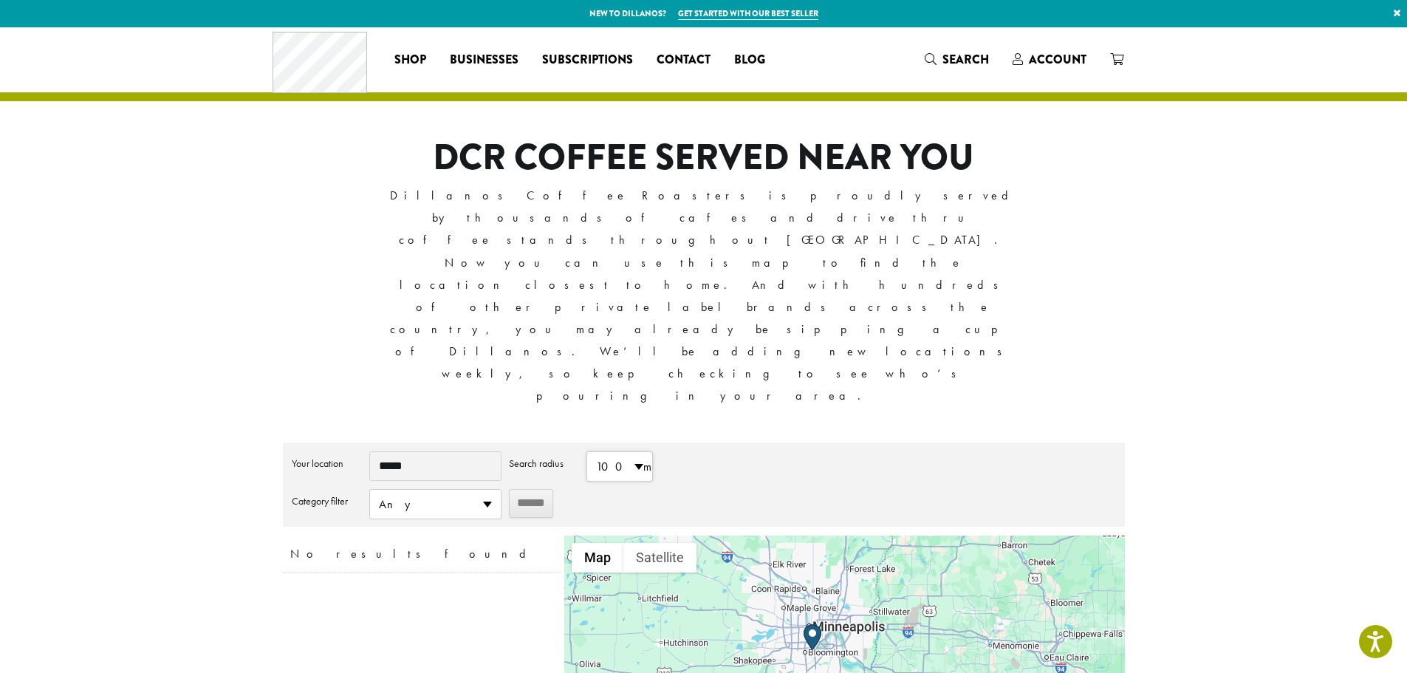
click at [617, 452] on span "100 mi" at bounding box center [619, 466] width 65 height 29
click at [626, 625] on li "500 mi" at bounding box center [619, 639] width 65 height 29
click at [546, 489] on input "******" at bounding box center [531, 503] width 44 height 29
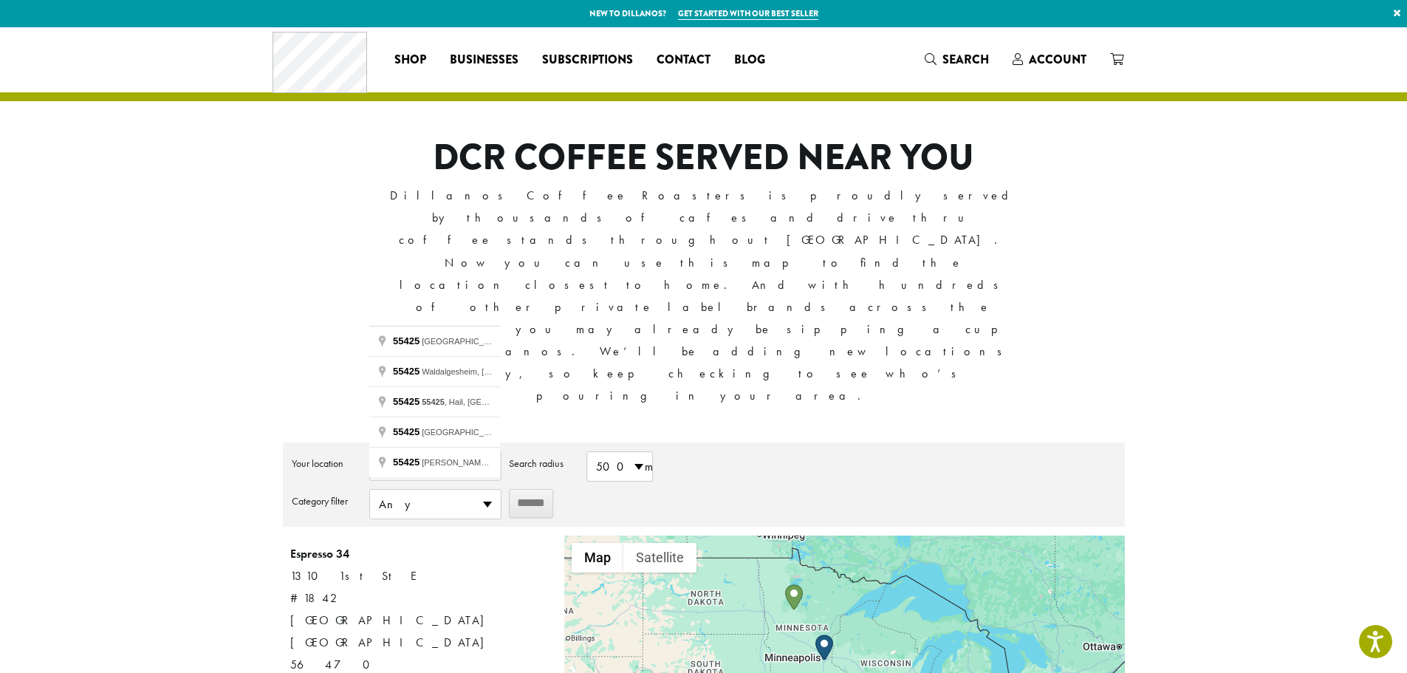
click at [797, 584] on img "Espresso 34" at bounding box center [794, 597] width 18 height 26
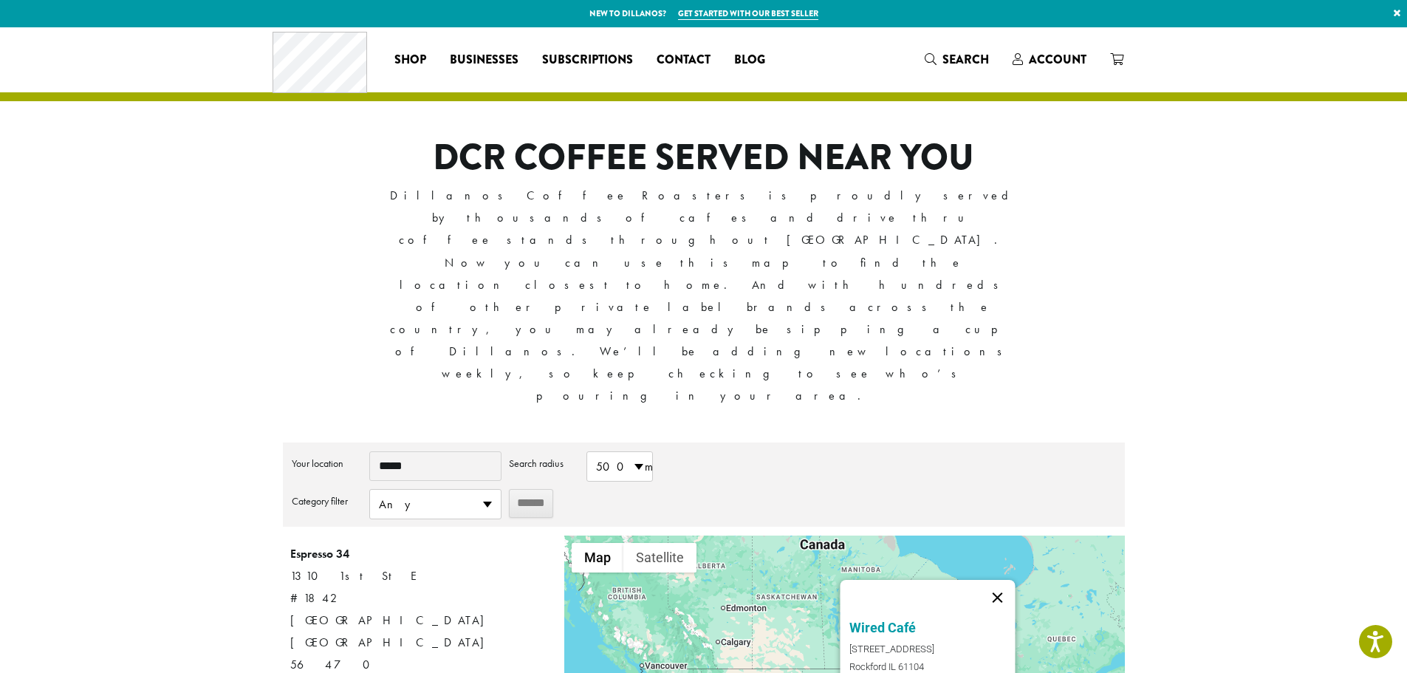
click at [1007, 580] on button "Close" at bounding box center [997, 597] width 35 height 35
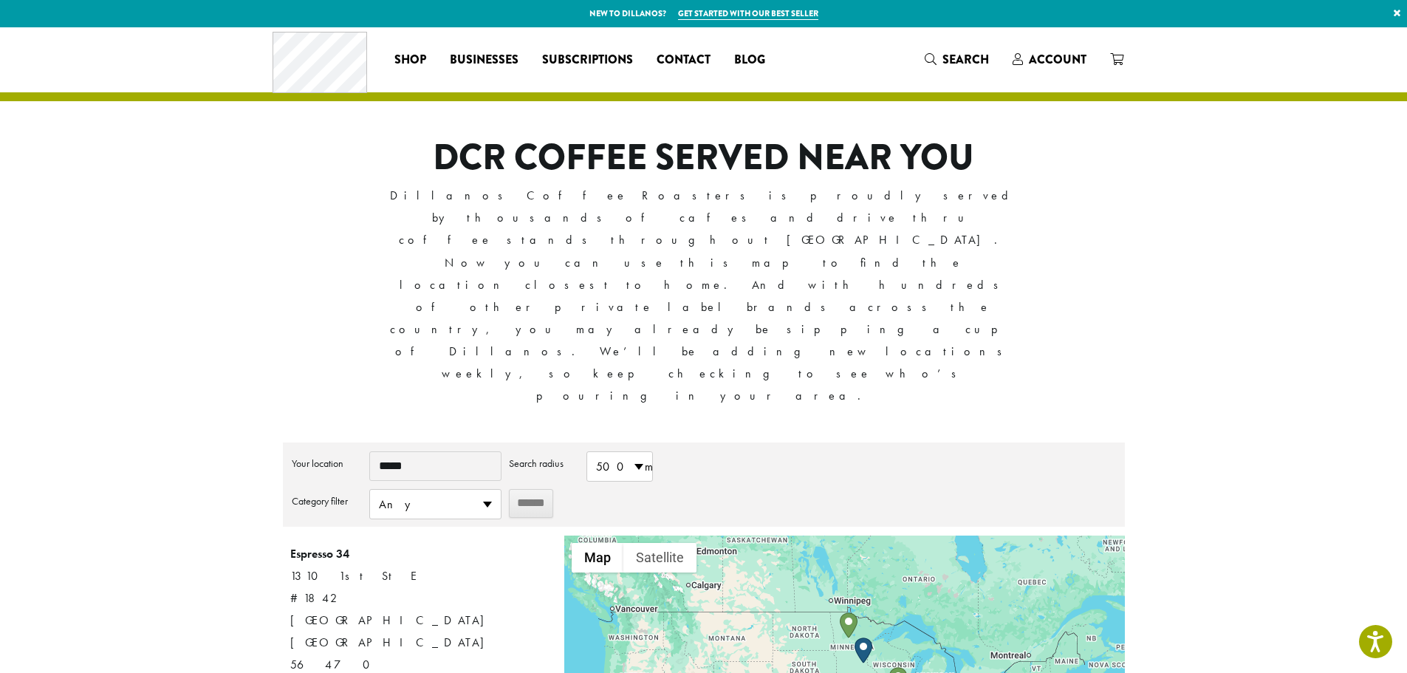
drag, startPoint x: 939, startPoint y: 539, endPoint x: 909, endPoint y: 479, distance: 67.4
click at [909, 535] on div at bounding box center [844, 664] width 560 height 258
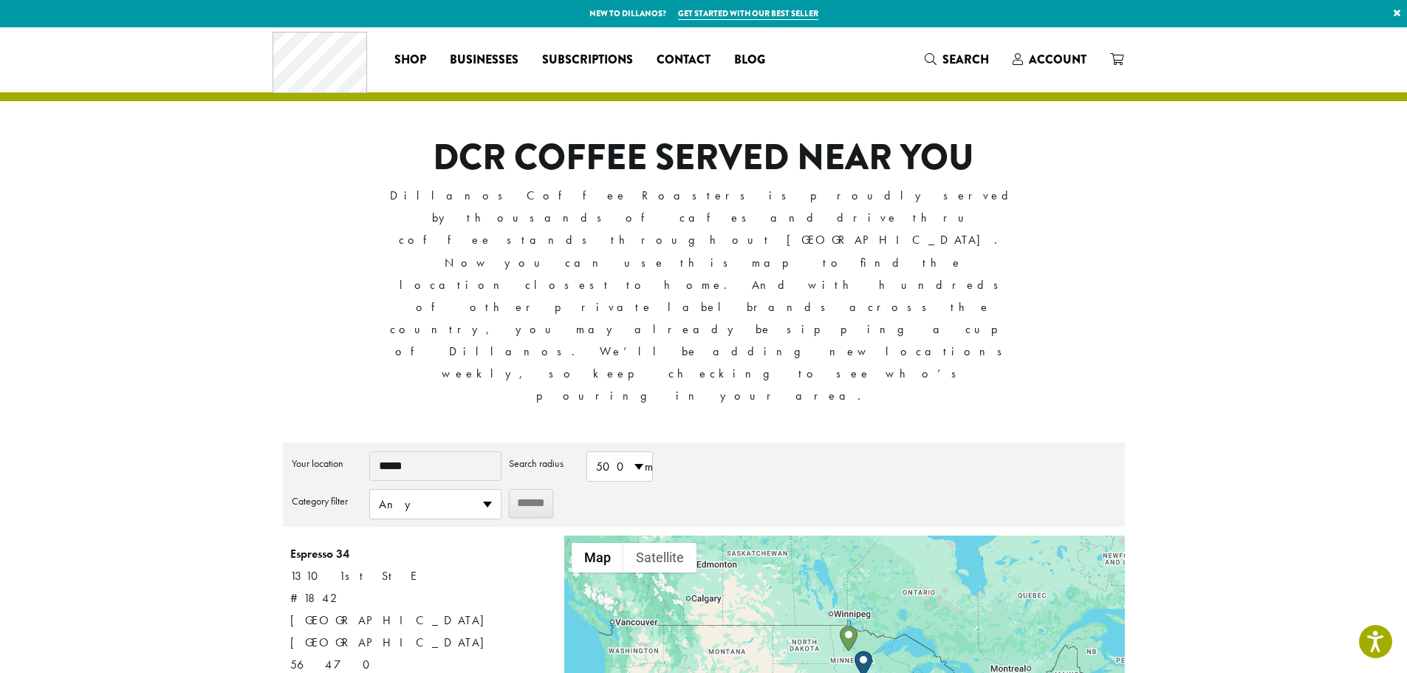
click at [852, 626] on img "Espresso 34" at bounding box center [849, 639] width 18 height 26
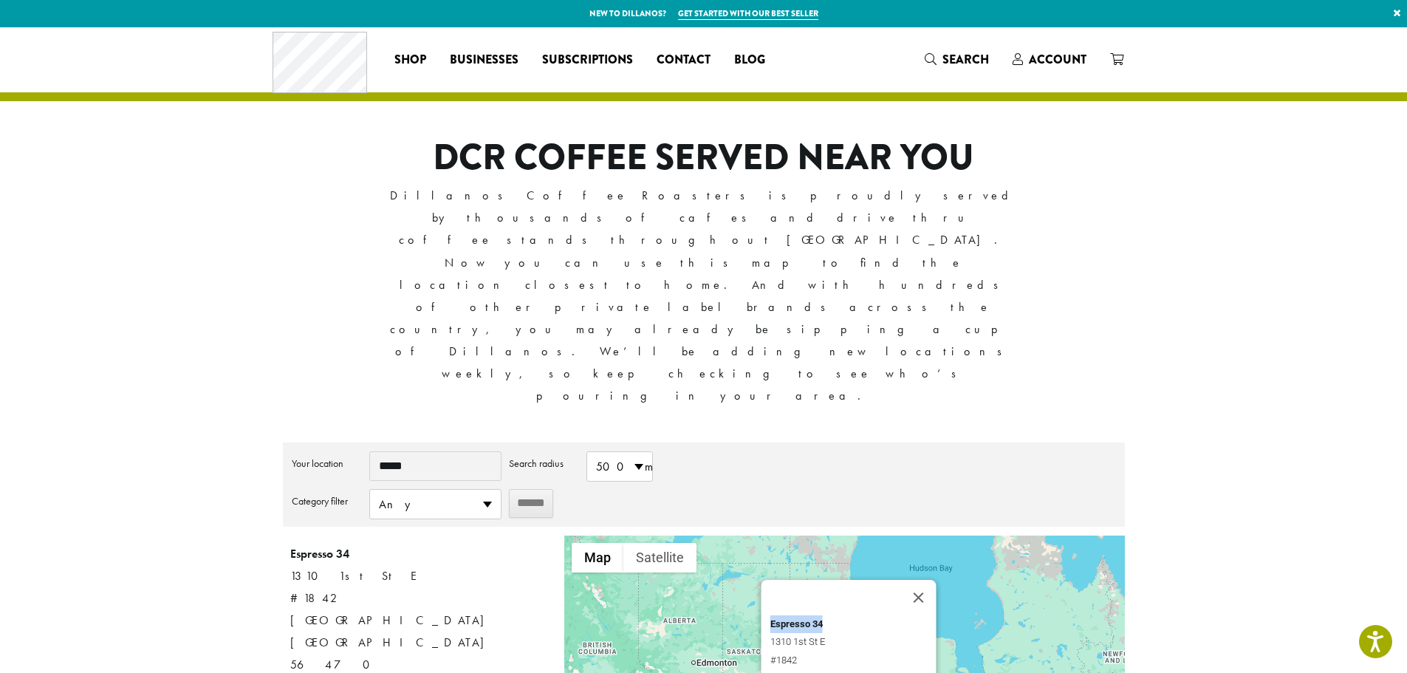
drag, startPoint x: 832, startPoint y: 472, endPoint x: 761, endPoint y: 467, distance: 71.8
click at [761, 580] on div "Espresso 34 1310 1st St E #1842 Park Rapids MN 56470 Phone : (218) 237-8500 Dir…" at bounding box center [848, 648] width 175 height 136
copy strong "Espresso 34"
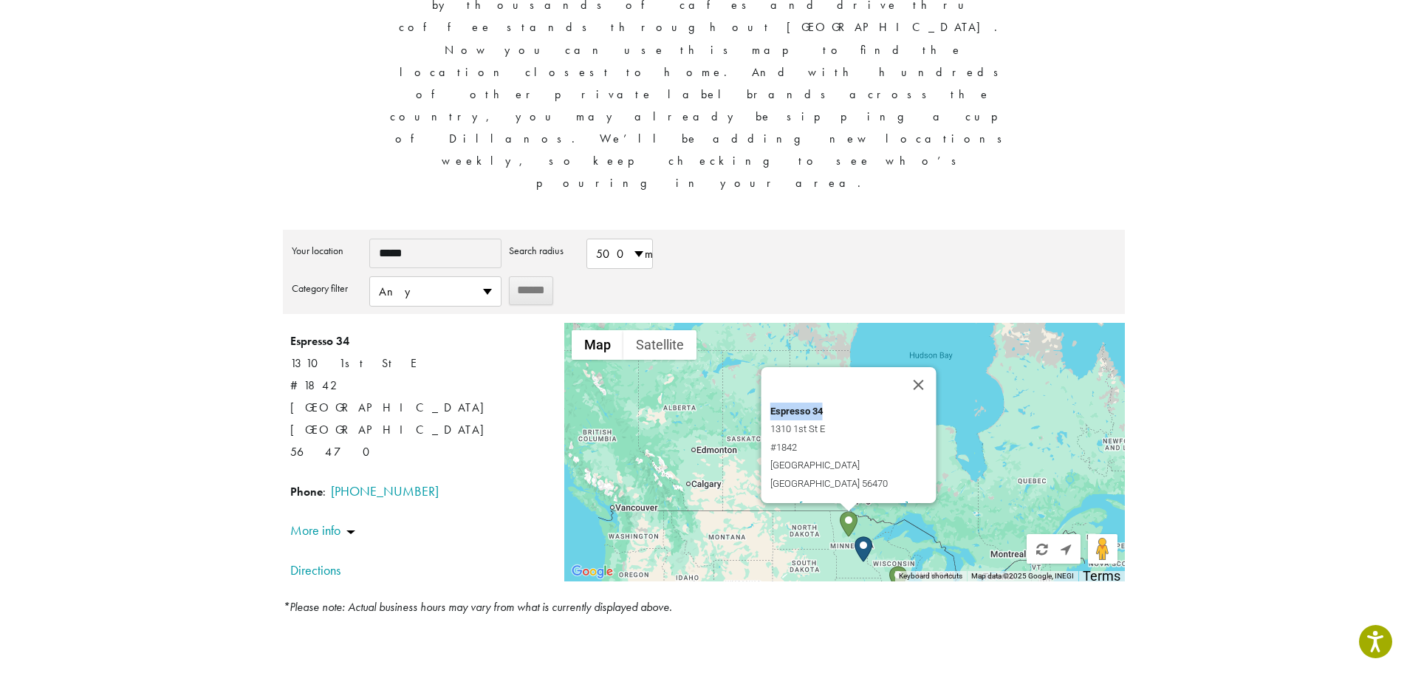
scroll to position [239, 0]
